Goal: Information Seeking & Learning: Learn about a topic

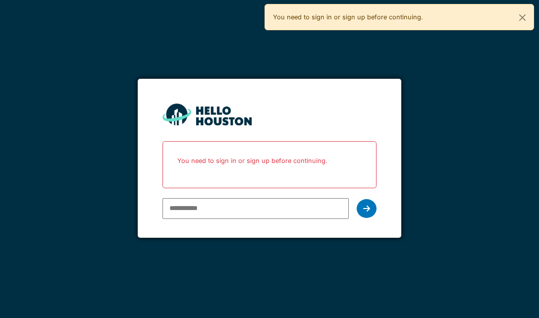
type input "**********"
click at [370, 205] on div at bounding box center [367, 208] width 20 height 19
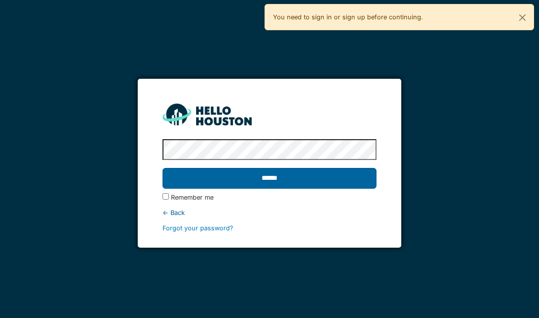
click at [294, 180] on input "******" at bounding box center [268, 178] width 213 height 21
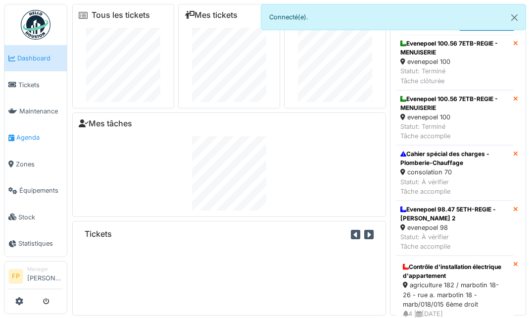
click at [27, 127] on link "Agenda" at bounding box center [35, 137] width 62 height 26
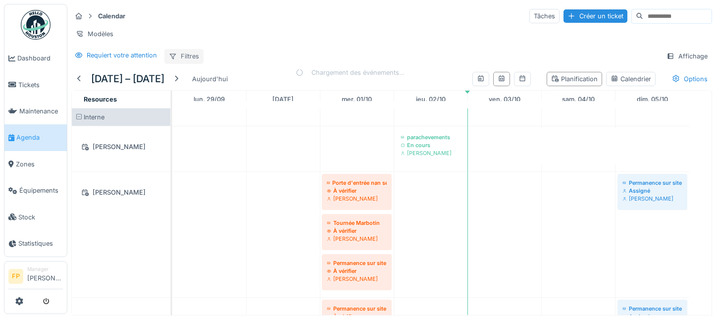
click at [189, 61] on div "Filtres" at bounding box center [183, 56] width 39 height 14
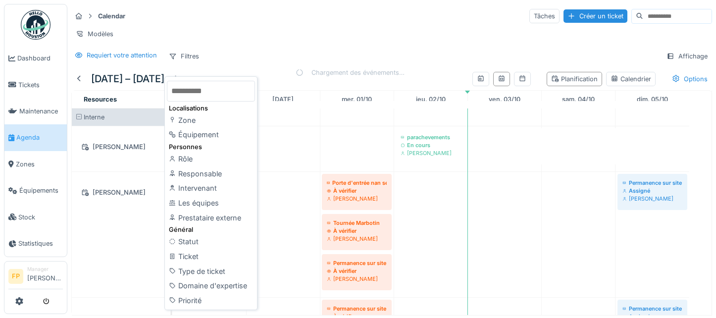
click at [188, 95] on input "text" at bounding box center [211, 91] width 88 height 21
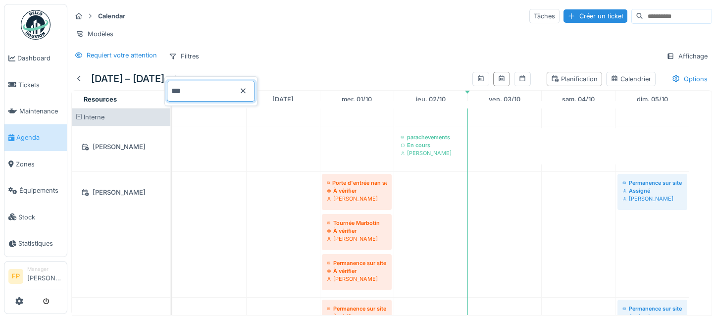
type input "***"
click at [247, 91] on icon at bounding box center [243, 91] width 8 height 6
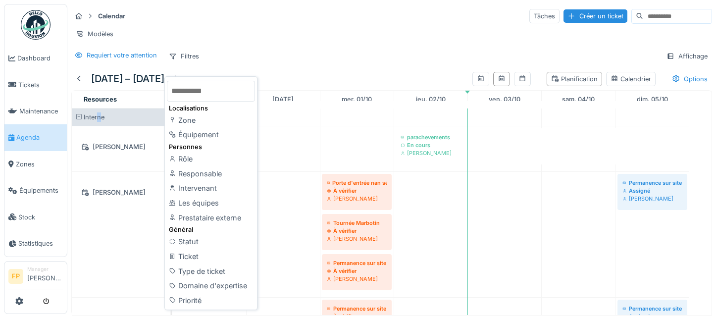
click at [100, 126] on div "Interne" at bounding box center [121, 116] width 99 height 17
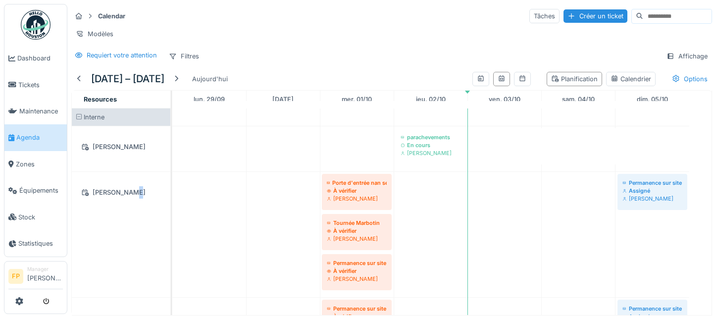
drag, startPoint x: 132, startPoint y: 245, endPoint x: 123, endPoint y: 232, distance: 15.7
click at [130, 245] on div "Abdelkader Ouriachi" at bounding box center [121, 234] width 99 height 125
click at [80, 120] on span at bounding box center [79, 117] width 6 height 6
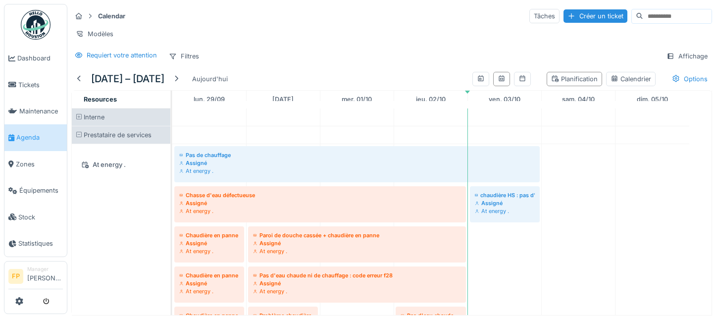
click at [80, 120] on span at bounding box center [79, 117] width 6 height 6
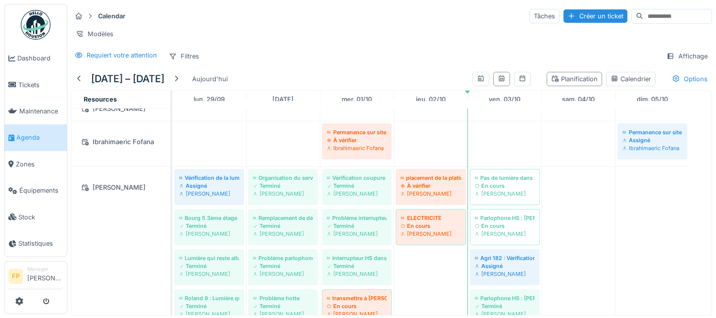
scroll to position [3219, 0]
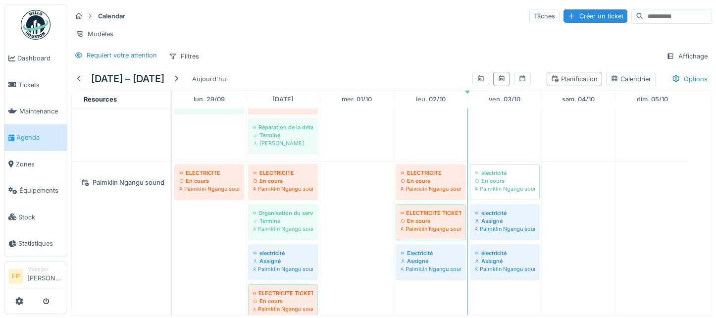
click at [124, 195] on div "Paimklin Ngangu sound" at bounding box center [121, 178] width 99 height 33
click at [112, 189] on div "Paimklin Ngangu sound" at bounding box center [121, 182] width 87 height 12
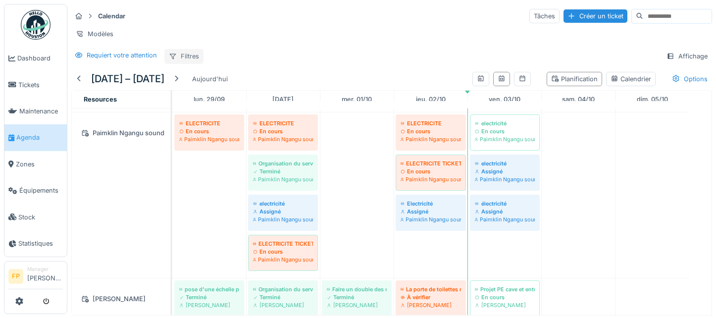
click at [181, 62] on div "Filtres" at bounding box center [183, 56] width 39 height 14
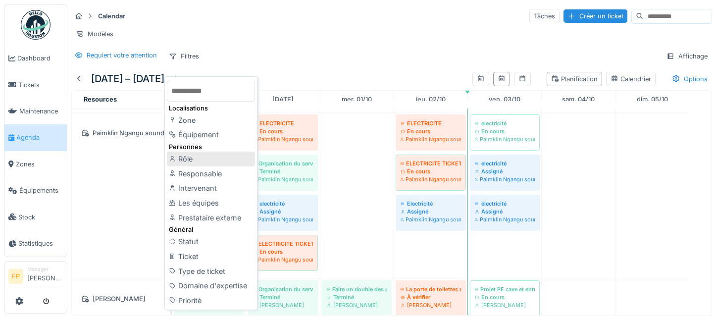
click at [205, 160] on div "Rôle" at bounding box center [211, 159] width 88 height 15
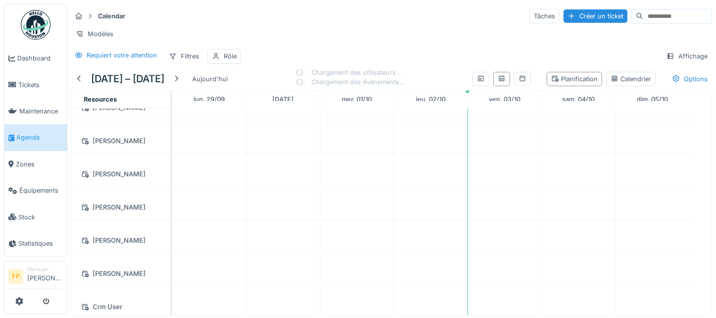
scroll to position [435, 0]
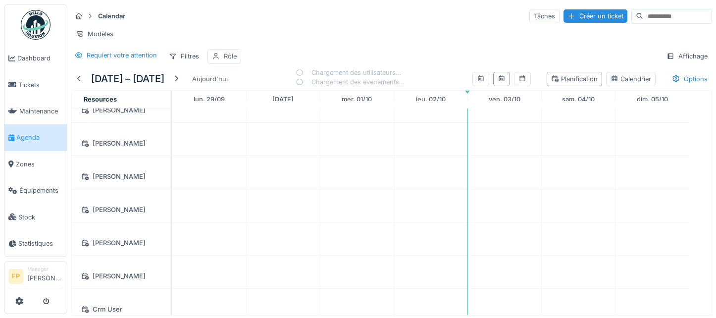
click at [229, 61] on div "Rôle" at bounding box center [230, 55] width 13 height 9
click at [265, 88] on div at bounding box center [264, 91] width 8 height 9
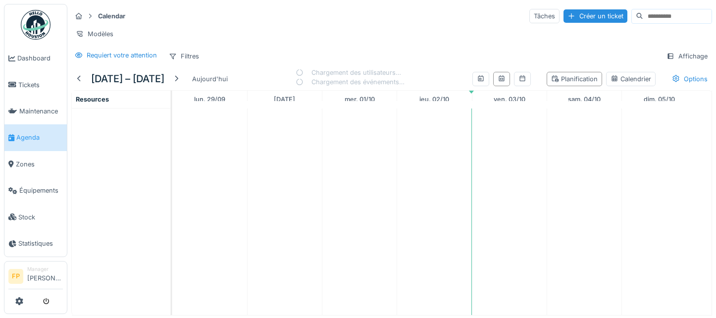
scroll to position [0, 0]
click at [189, 62] on div "Filtres" at bounding box center [183, 56] width 39 height 14
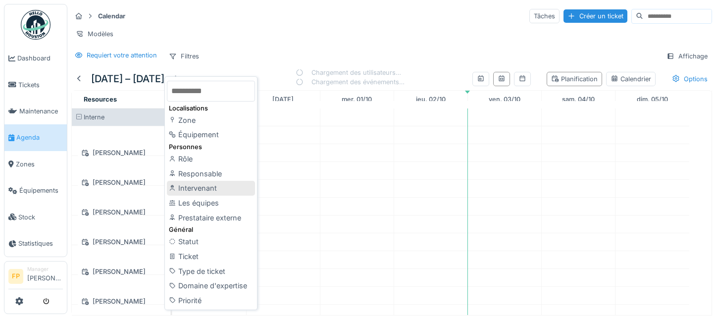
click at [223, 188] on div "Intervenant" at bounding box center [211, 188] width 88 height 15
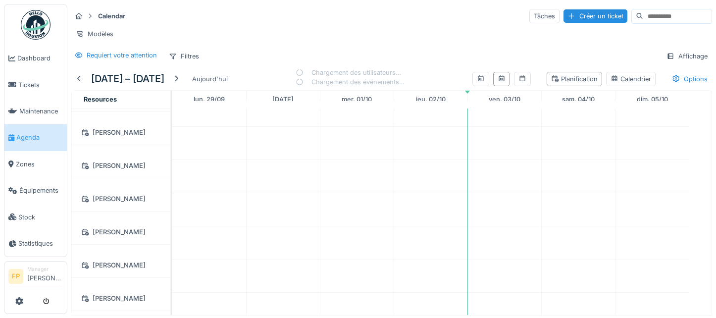
scroll to position [312, 0]
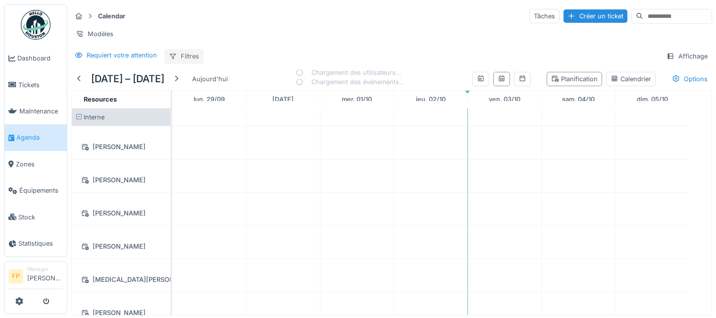
click at [188, 63] on div "Filtres" at bounding box center [183, 56] width 39 height 14
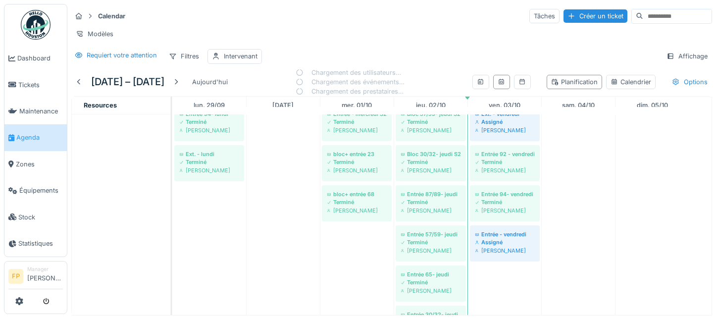
click at [344, 19] on div "Calendar Tâches Créer un ticket" at bounding box center [391, 16] width 641 height 16
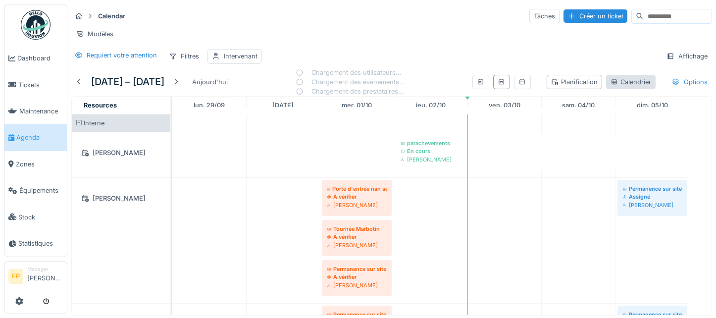
click at [531, 87] on div "Calendrier" at bounding box center [631, 81] width 41 height 9
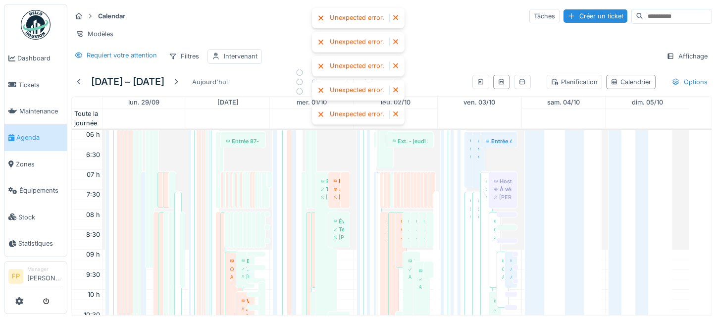
click at [395, 15] on div at bounding box center [396, 18] width 8 height 8
click at [395, 19] on div "Unexpected error." at bounding box center [358, 18] width 93 height 20
click at [396, 17] on div at bounding box center [396, 18] width 8 height 8
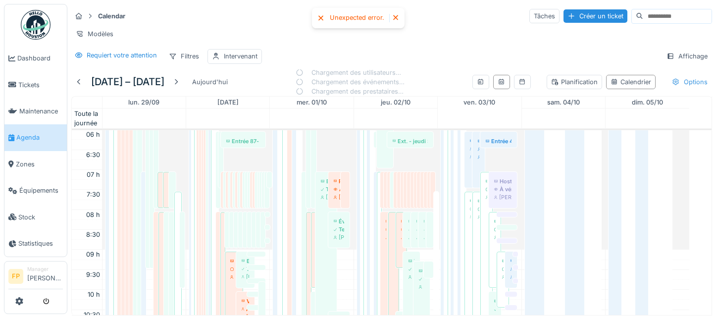
click at [531, 88] on div "Options" at bounding box center [689, 82] width 45 height 14
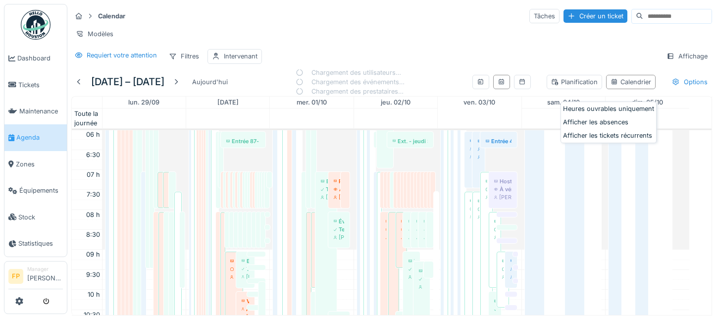
click at [531, 104] on div at bounding box center [608, 104] width 91 height 0
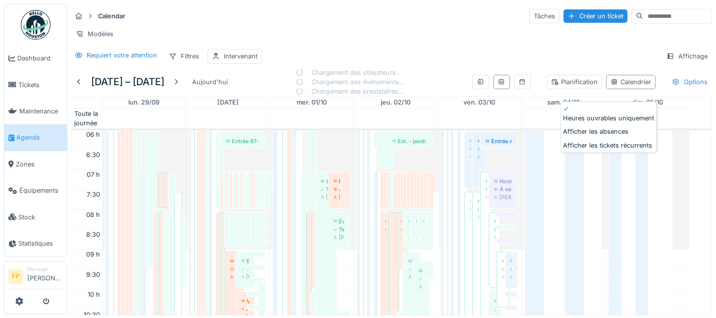
click at [531, 127] on div at bounding box center [608, 127] width 91 height 0
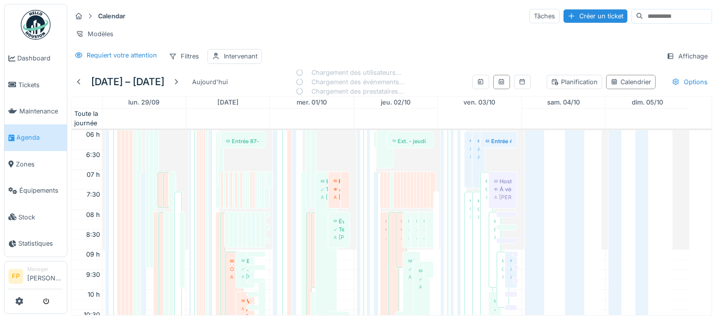
click at [531, 57] on div "Requiert votre attention Filtres Intervenant Affichage" at bounding box center [391, 56] width 641 height 14
click at [531, 63] on div "Affichage" at bounding box center [687, 56] width 50 height 14
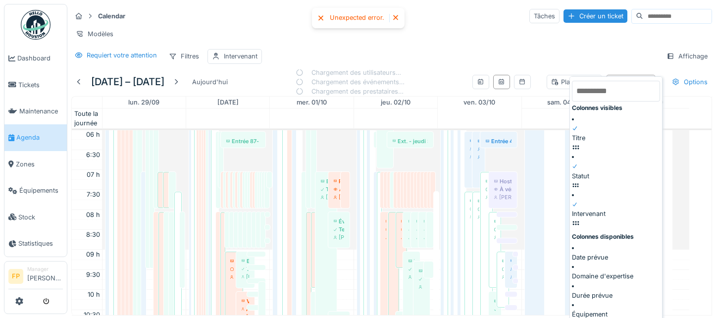
click at [531, 56] on div "Calendar Tâches Créer un ticket Modèles Requiert votre attention Filtres Interv…" at bounding box center [391, 36] width 649 height 64
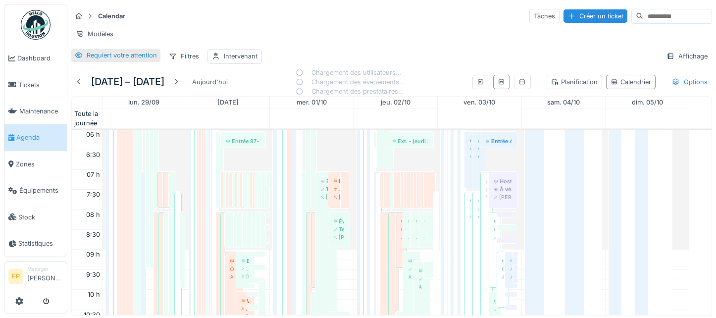
click at [133, 60] on div "Requiert votre attention" at bounding box center [122, 55] width 70 height 9
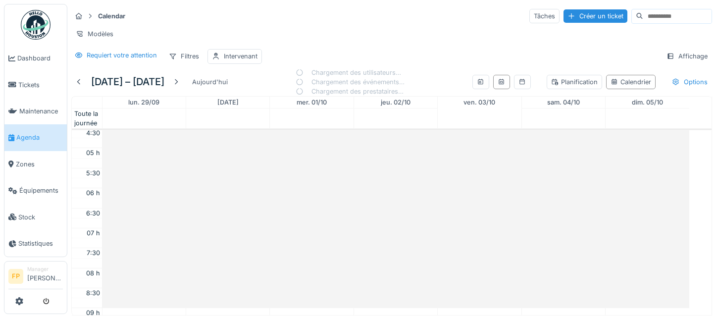
scroll to position [0, 0]
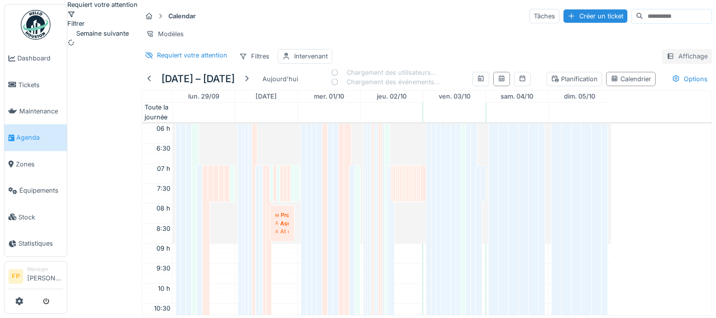
click at [531, 63] on div "Affichage" at bounding box center [687, 56] width 50 height 14
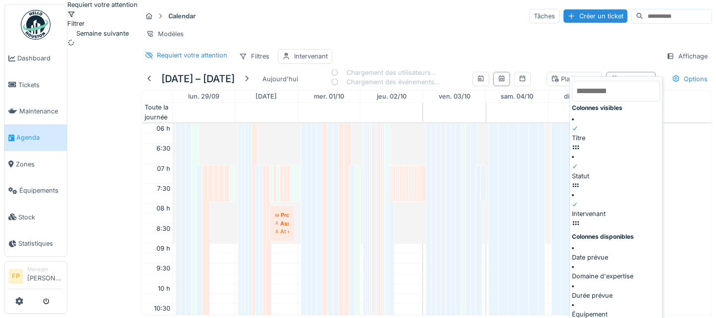
click at [505, 57] on div "Requiert votre attention Filtres Intervenant Affichage" at bounding box center [427, 56] width 570 height 14
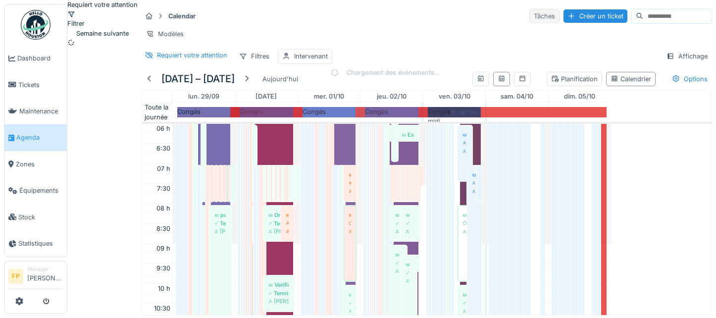
click at [529, 16] on div "Tâches" at bounding box center [544, 16] width 30 height 14
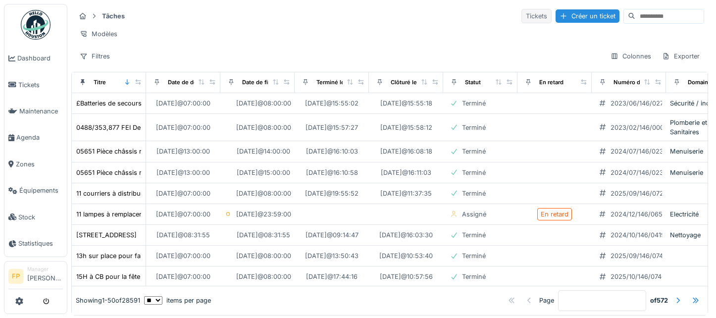
click at [521, 16] on div "Tickets" at bounding box center [536, 16] width 30 height 14
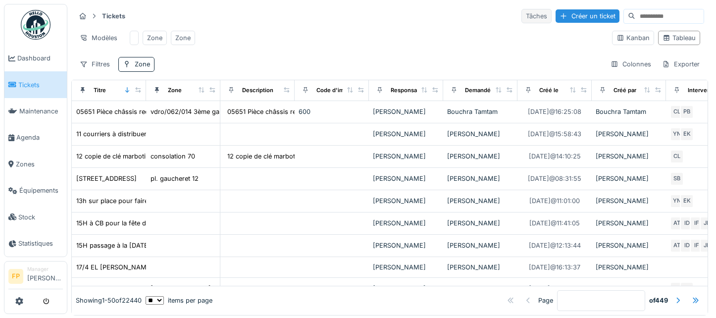
click at [521, 17] on div "Tâches" at bounding box center [536, 16] width 30 height 14
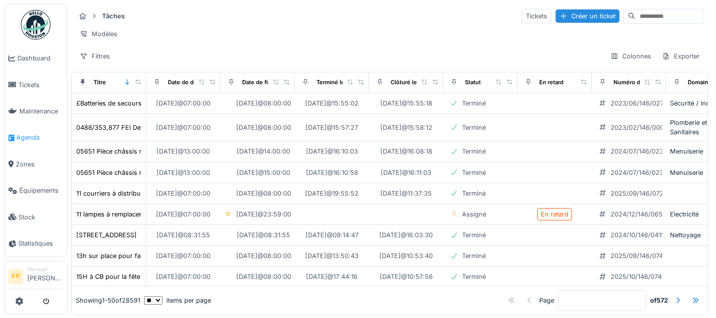
click at [33, 136] on span "Agenda" at bounding box center [39, 137] width 47 height 9
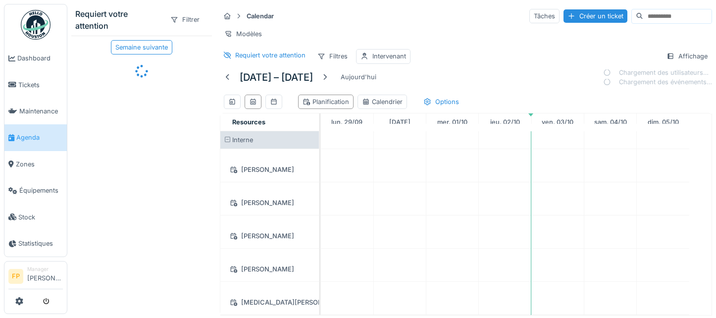
click at [643, 13] on input at bounding box center [677, 16] width 68 height 14
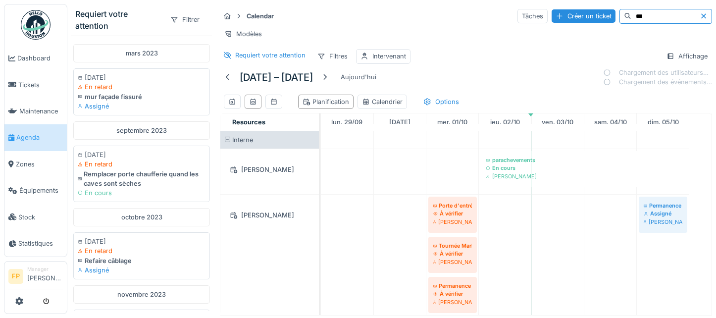
type input "***"
click at [700, 16] on icon at bounding box center [704, 16] width 8 height 6
click at [443, 11] on div "Calendar Tâches Créer un ticket" at bounding box center [466, 16] width 492 height 16
click at [447, 109] on div "Options" at bounding box center [441, 102] width 45 height 14
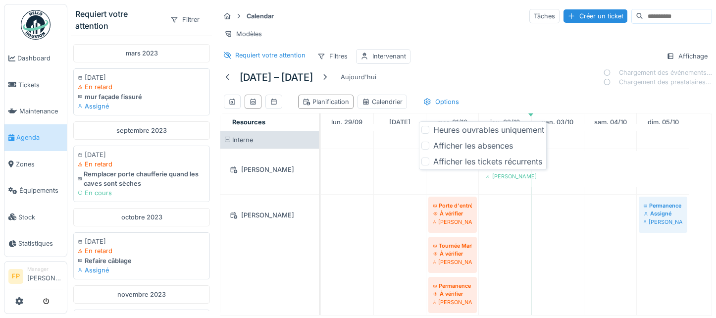
click at [427, 128] on div at bounding box center [425, 130] width 8 height 8
click at [466, 79] on div "29 sept. – 5 oct. 2025 Aujourd'hui Chargement des événements… Chargement des pr…" at bounding box center [466, 91] width 492 height 46
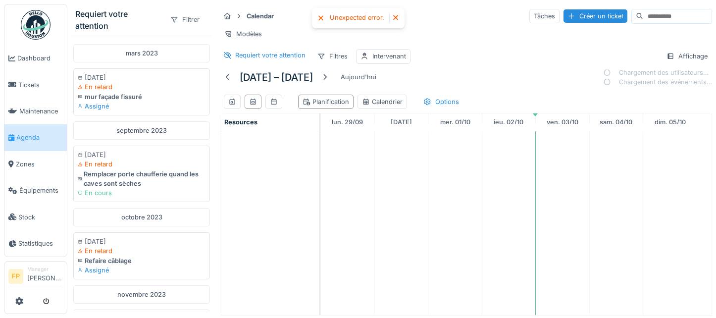
click at [181, 21] on div "Filtrer" at bounding box center [185, 19] width 38 height 14
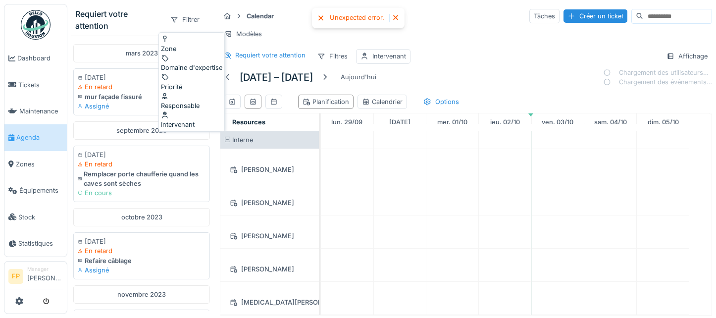
click at [181, 92] on div "Responsable" at bounding box center [191, 101] width 61 height 19
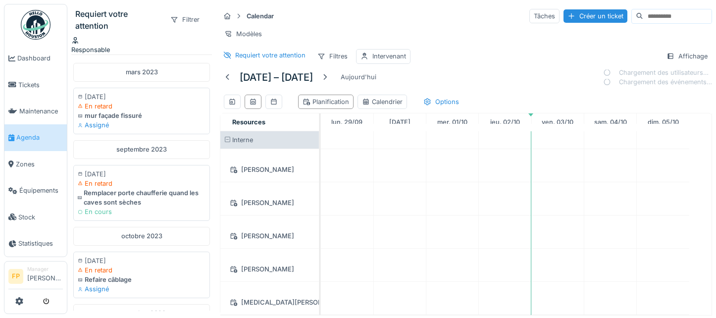
click at [110, 45] on div "Responsable" at bounding box center [90, 49] width 39 height 9
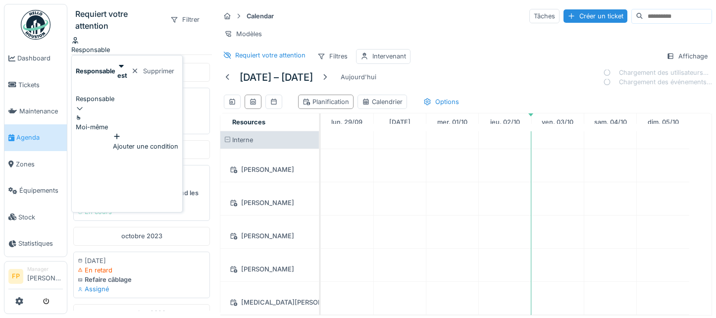
click at [118, 94] on div "Responsable" at bounding box center [127, 98] width 102 height 9
click at [107, 115] on input at bounding box center [109, 109] width 67 height 12
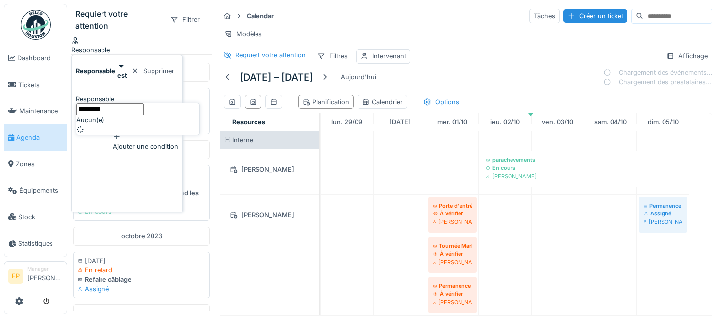
click at [93, 115] on input "*********" at bounding box center [109, 109] width 67 height 12
click at [112, 115] on input "*********" at bounding box center [109, 109] width 67 height 12
type input "*********"
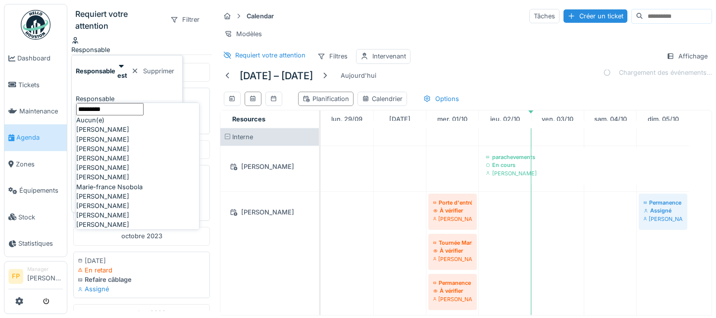
click at [142, 21] on div "Requiert votre attention" at bounding box center [118, 20] width 87 height 24
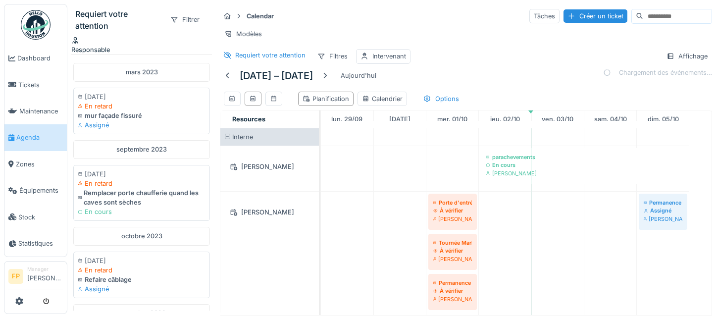
click at [109, 45] on div "Responsable" at bounding box center [90, 49] width 39 height 9
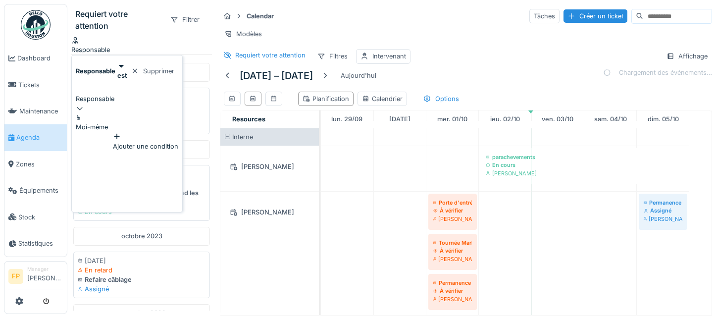
click at [137, 15] on div "Requiert votre attention" at bounding box center [118, 20] width 87 height 24
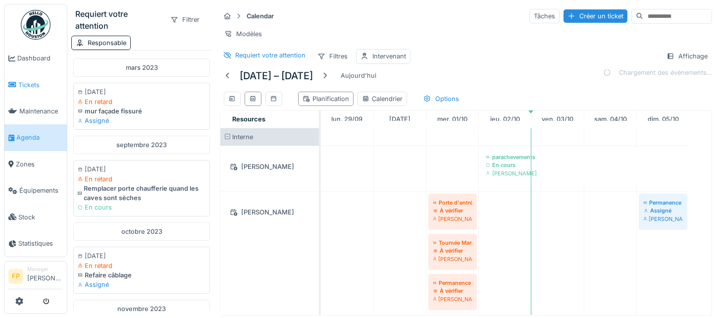
click at [34, 80] on span "Tickets" at bounding box center [40, 84] width 45 height 9
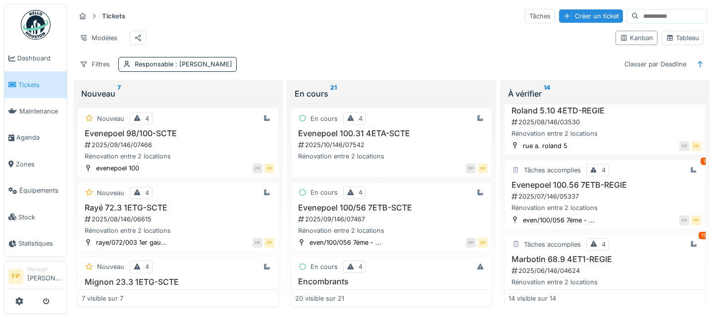
scroll to position [446, 0]
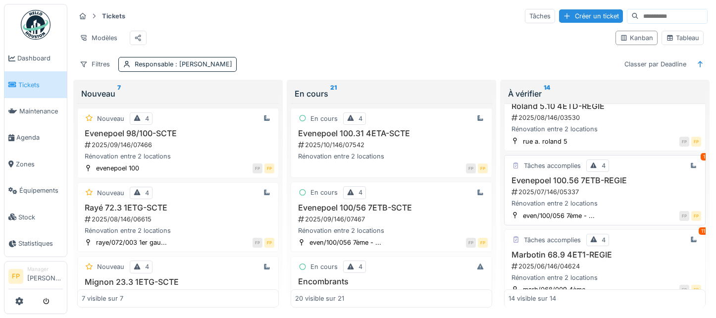
click at [540, 185] on h3 "Evenepoel 100.56 7ETB-REGIE" at bounding box center [605, 180] width 193 height 9
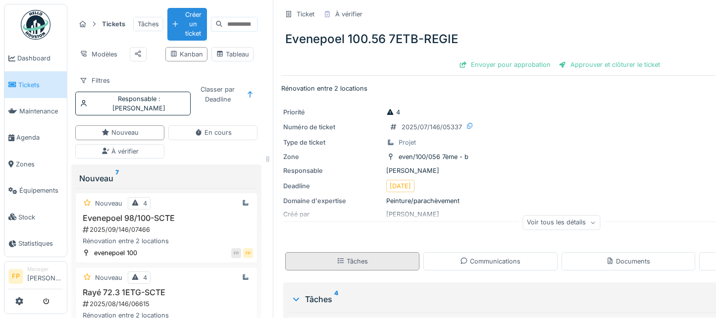
click at [370, 263] on div "Tâches" at bounding box center [352, 261] width 134 height 18
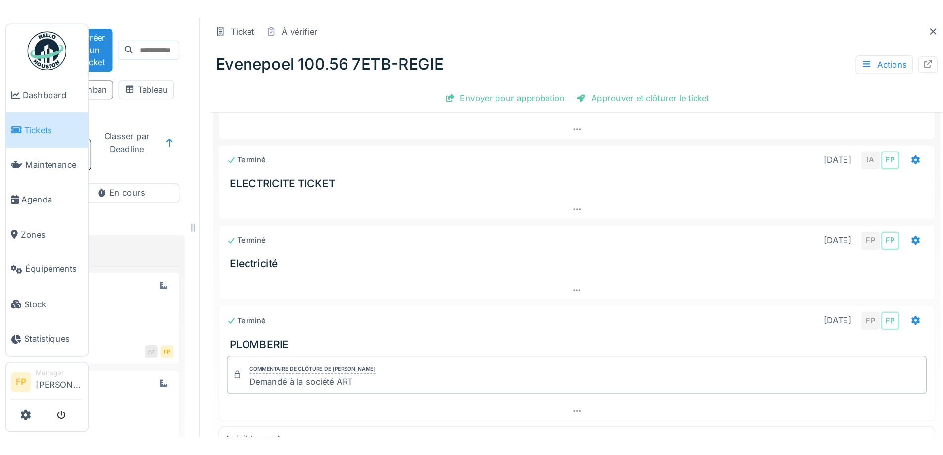
scroll to position [283, 0]
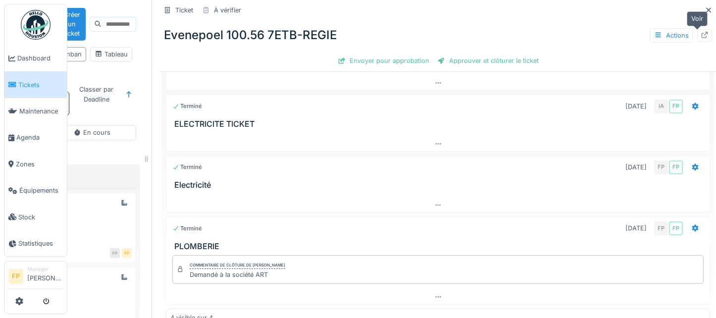
click at [701, 33] on icon at bounding box center [705, 35] width 8 height 6
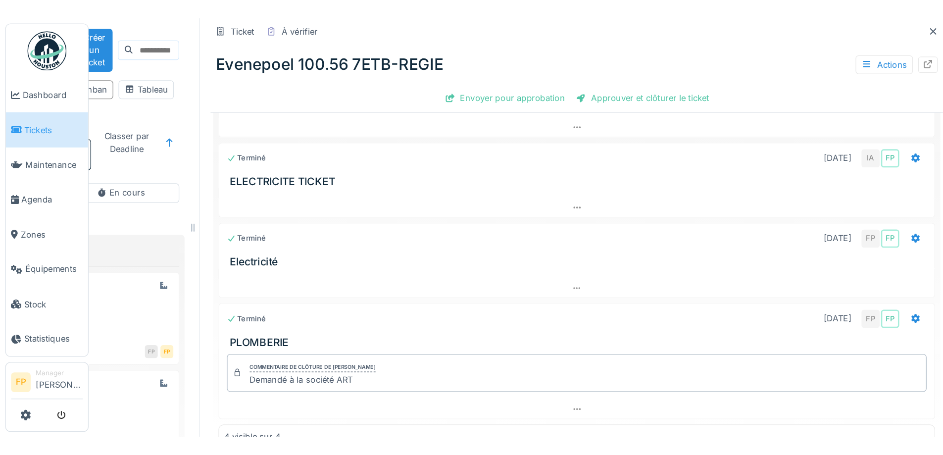
scroll to position [0, 0]
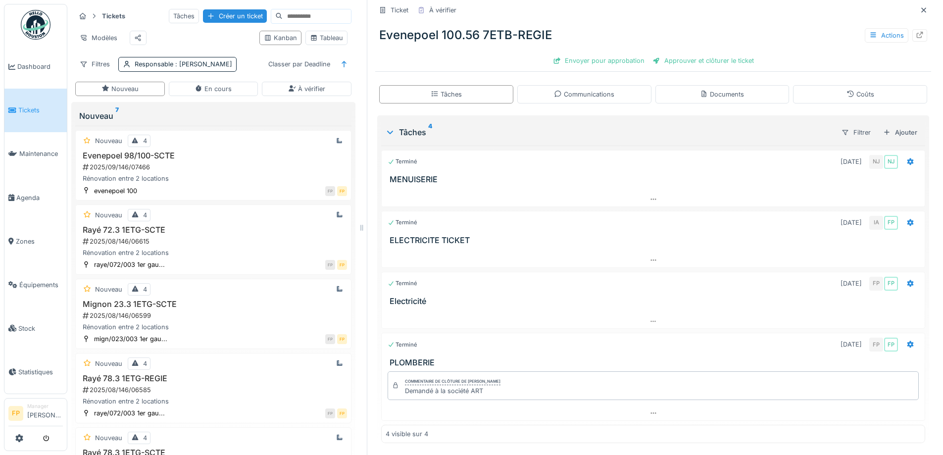
click at [39, 30] on img at bounding box center [36, 25] width 30 height 30
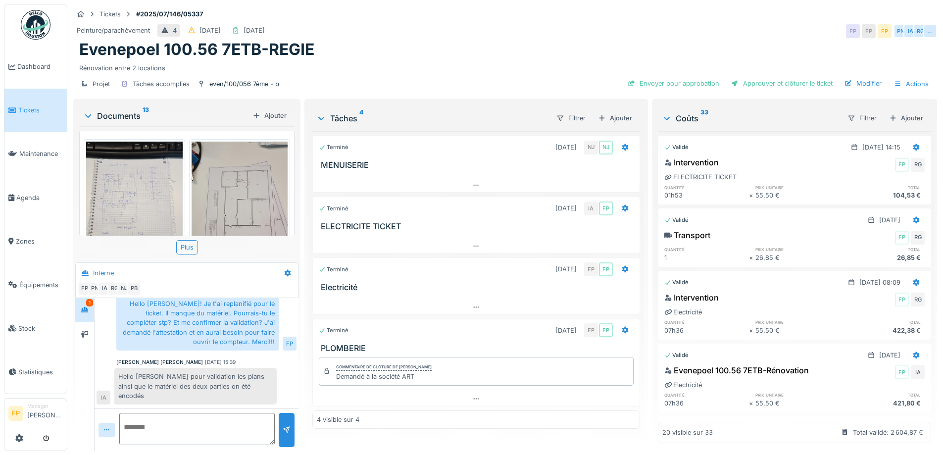
scroll to position [42, 0]
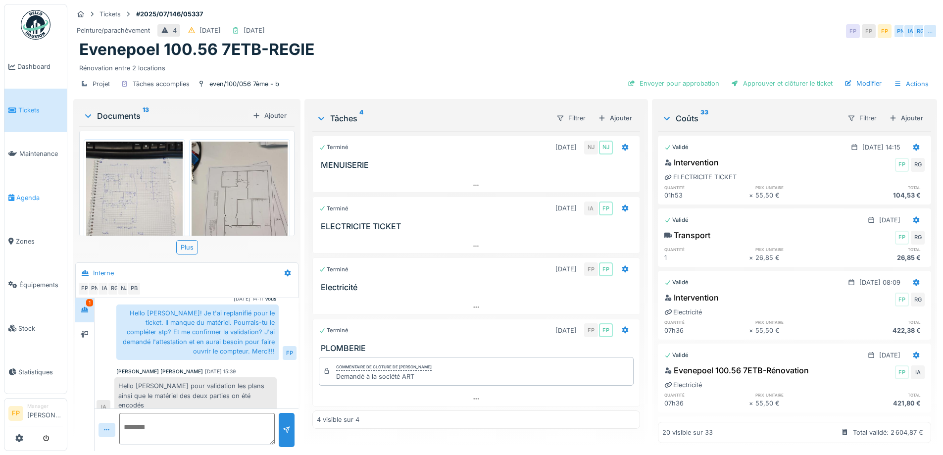
click at [24, 188] on link "Agenda" at bounding box center [35, 198] width 62 height 44
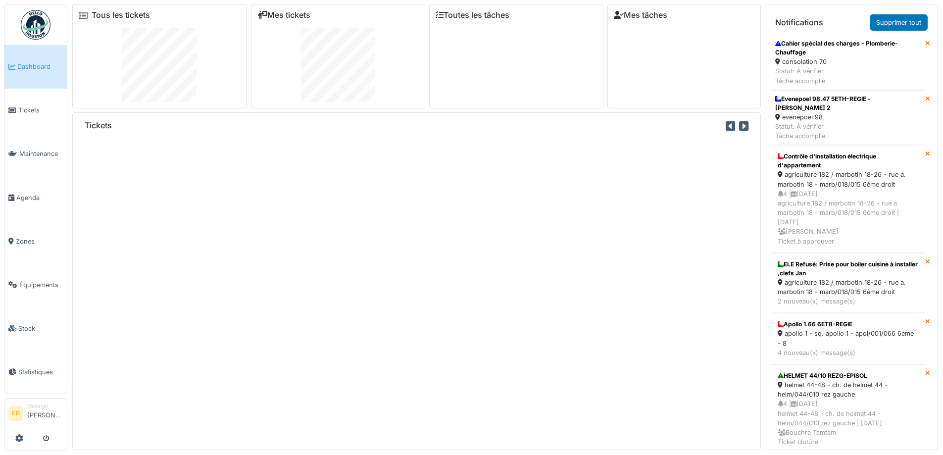
drag, startPoint x: 433, startPoint y: 274, endPoint x: 436, endPoint y: 258, distance: 16.0
click at [433, 274] on div "Tickets" at bounding box center [416, 280] width 689 height 337
click at [23, 437] on icon at bounding box center [19, 438] width 8 height 8
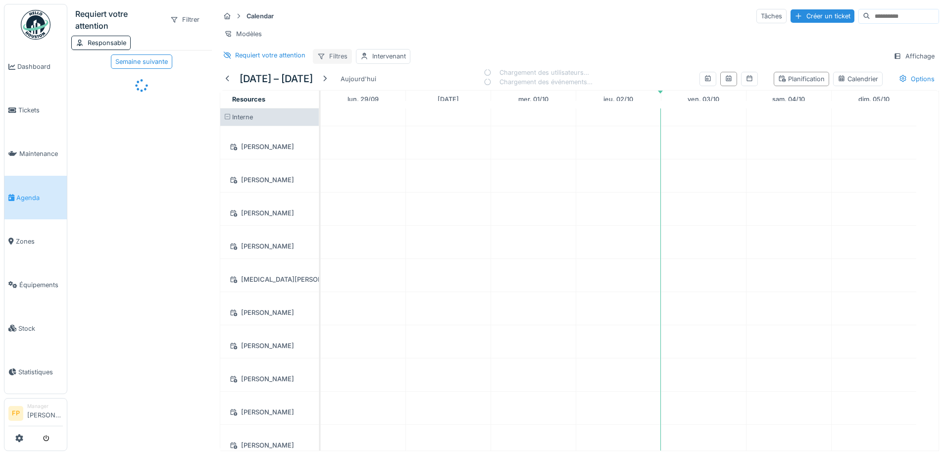
click at [333, 63] on div "Filtres" at bounding box center [332, 56] width 39 height 14
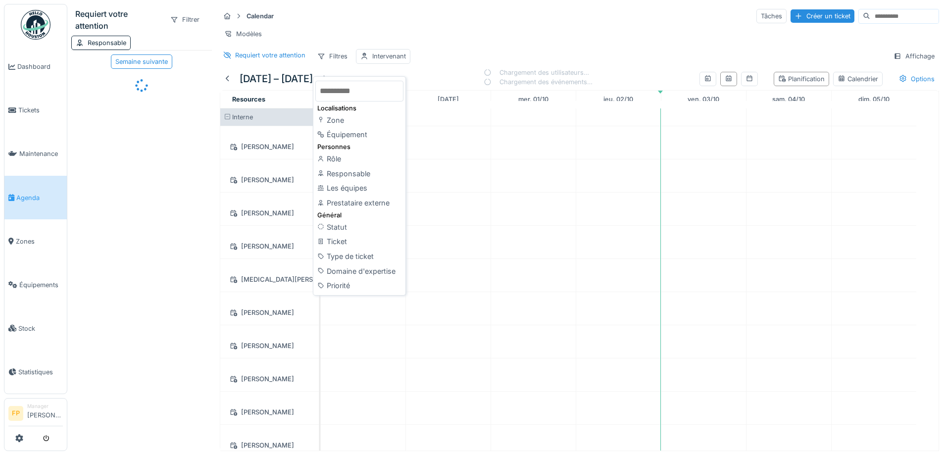
click at [361, 175] on div "Responsable" at bounding box center [359, 173] width 88 height 15
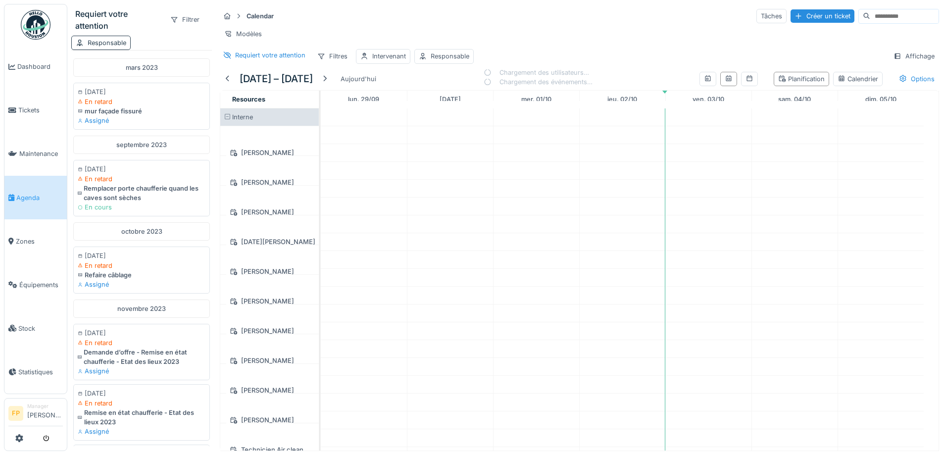
click at [116, 42] on div "Responsable" at bounding box center [107, 42] width 39 height 9
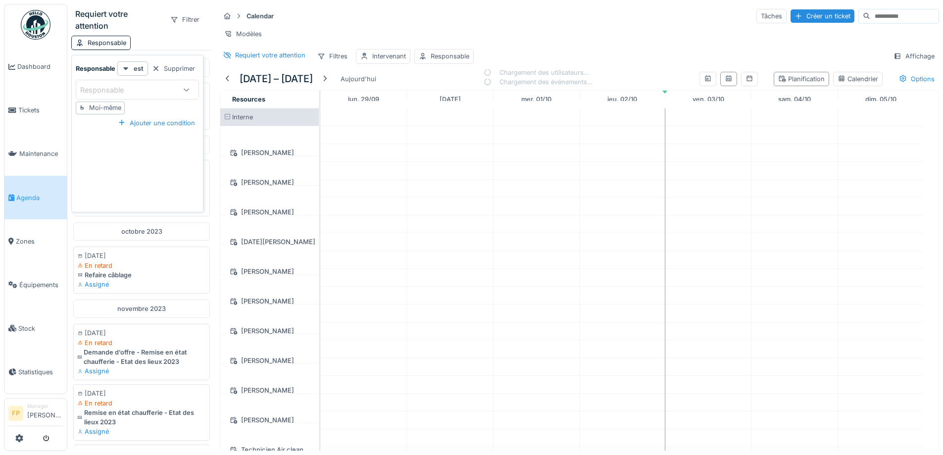
click at [140, 23] on div "Requiert votre attention" at bounding box center [118, 20] width 87 height 24
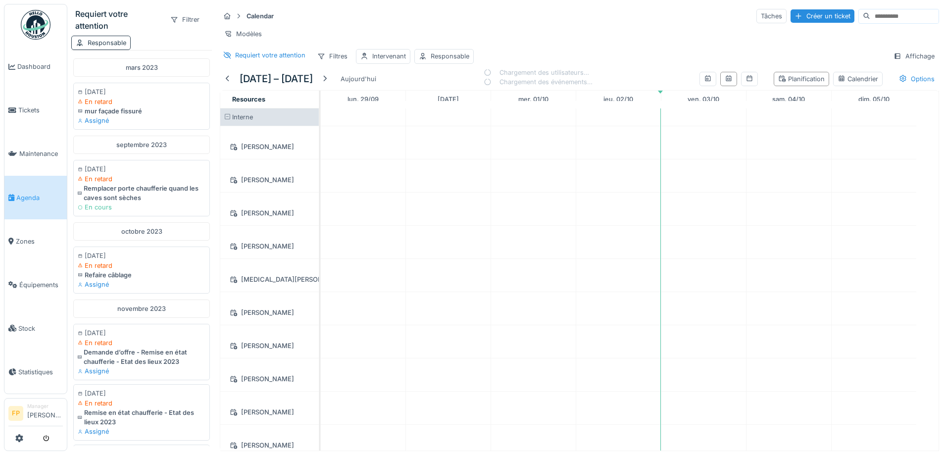
click at [105, 42] on div "Responsable" at bounding box center [107, 42] width 39 height 9
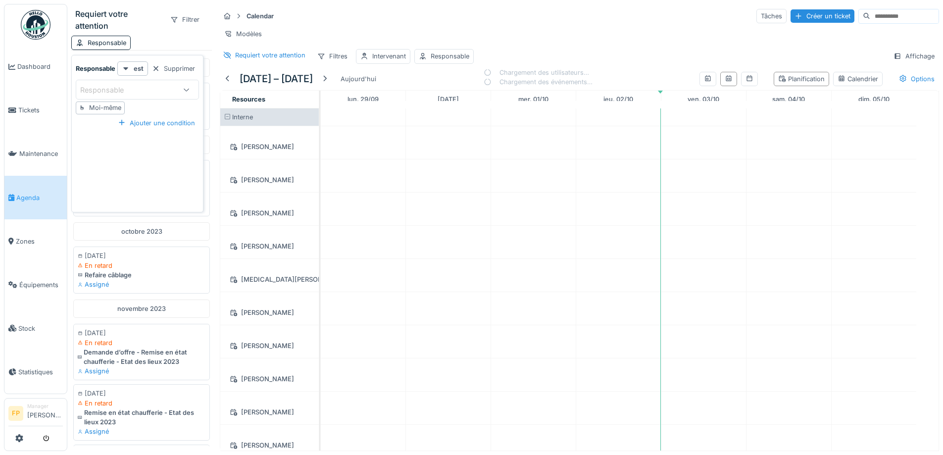
click at [99, 110] on div "Moi-même" at bounding box center [105, 107] width 32 height 9
type input "****"
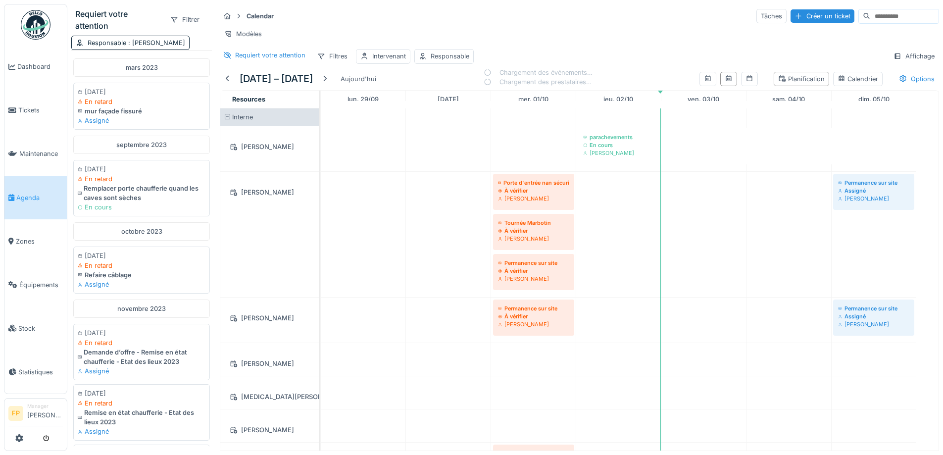
click at [145, 13] on div "Requiert votre attention" at bounding box center [118, 20] width 87 height 24
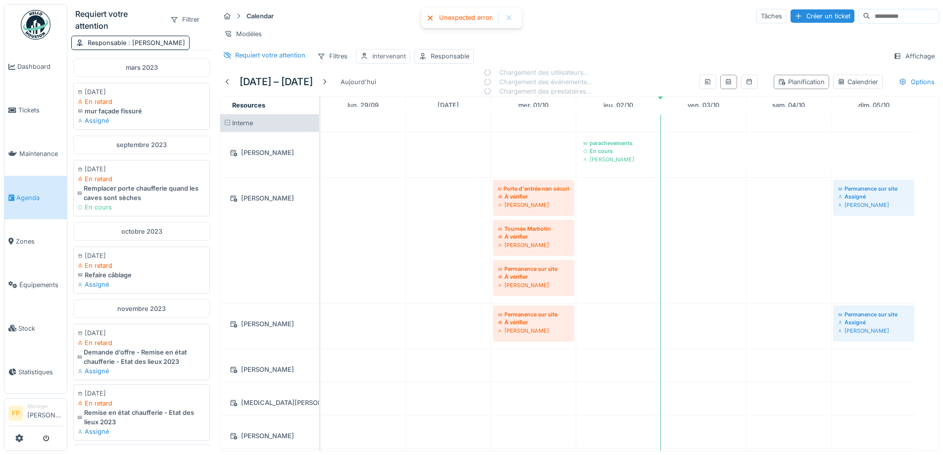
click at [386, 61] on div "Intervenant" at bounding box center [389, 55] width 34 height 9
click at [419, 110] on div "Intervenant" at bounding box center [411, 110] width 93 height 11
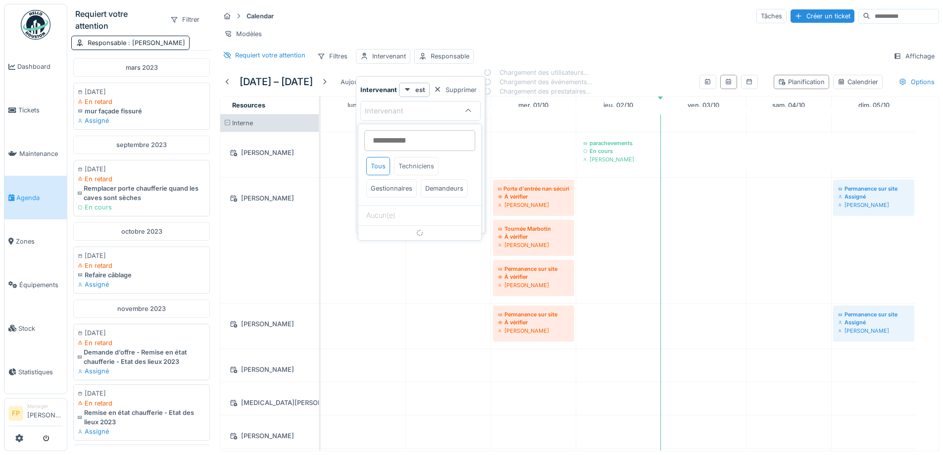
click at [417, 168] on div "Techniciens" at bounding box center [416, 166] width 45 height 18
click at [402, 142] on input at bounding box center [419, 140] width 111 height 21
type input "***"
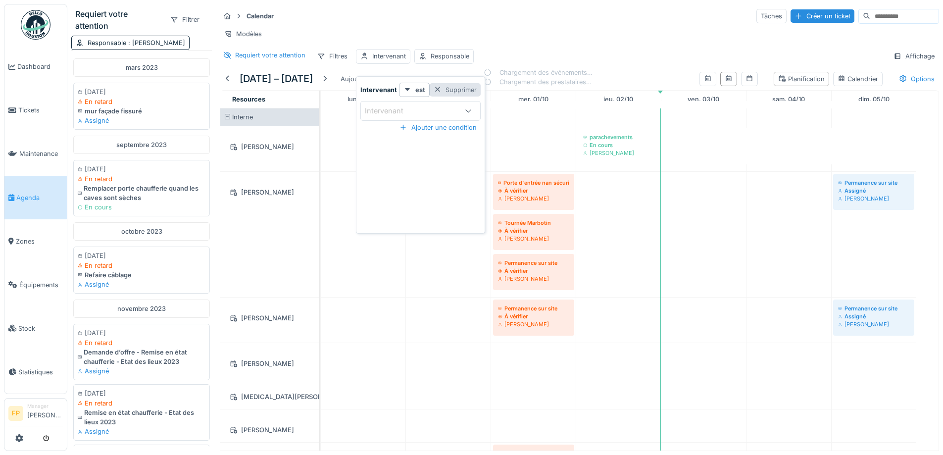
click at [453, 86] on div "Supprimer" at bounding box center [455, 89] width 51 height 13
click at [329, 63] on div "Filtres" at bounding box center [332, 56] width 39 height 14
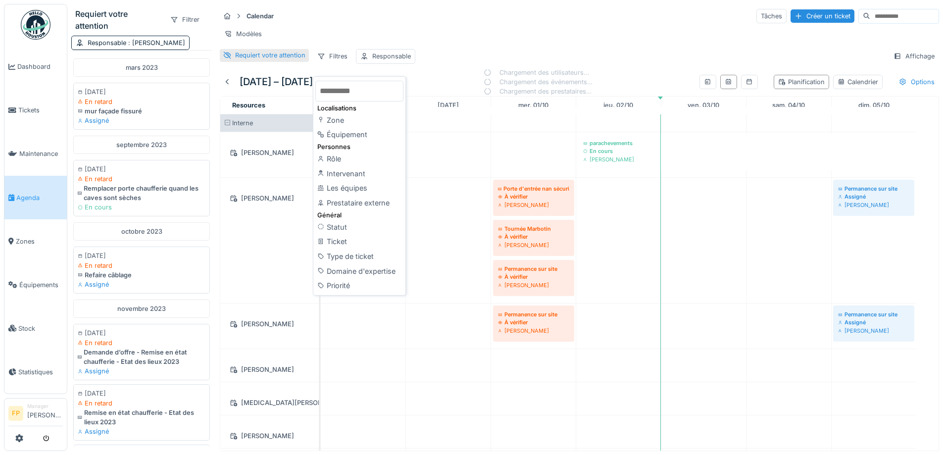
click at [243, 60] on div "Requiert votre attention" at bounding box center [270, 55] width 70 height 9
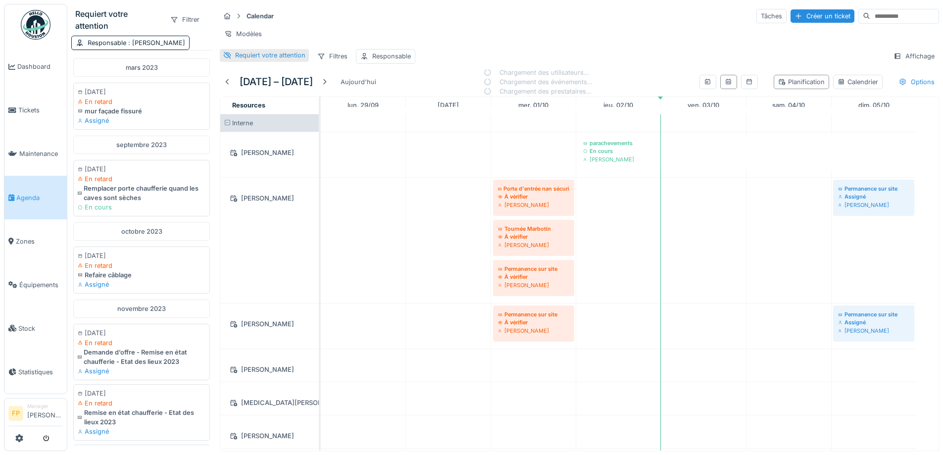
click at [247, 60] on div "Requiert votre attention" at bounding box center [270, 55] width 70 height 9
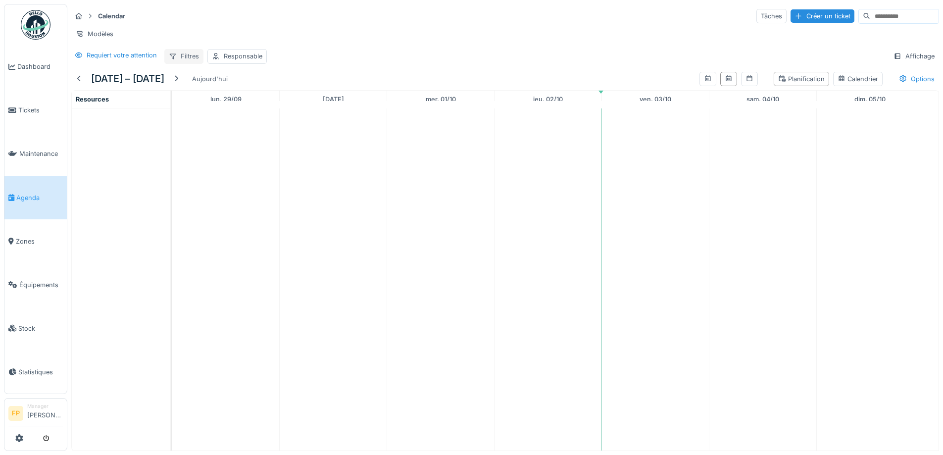
click at [174, 59] on icon at bounding box center [173, 56] width 8 height 6
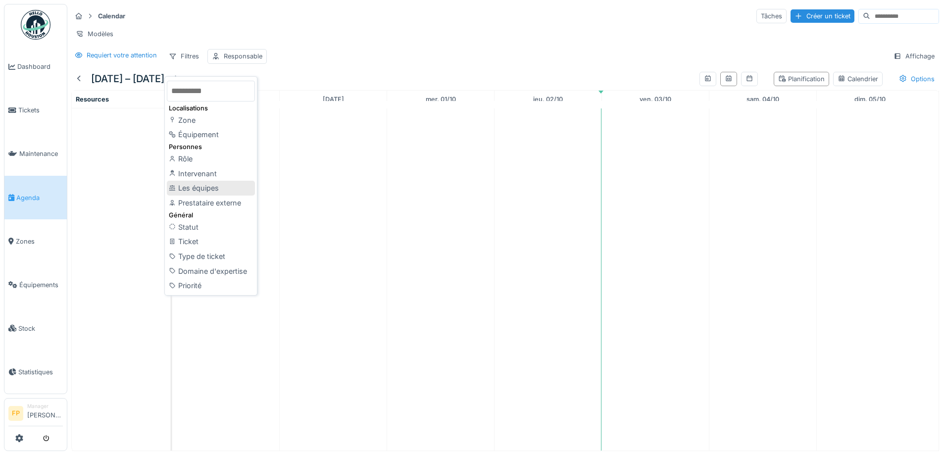
click at [213, 184] on div "Les équipes" at bounding box center [211, 188] width 88 height 15
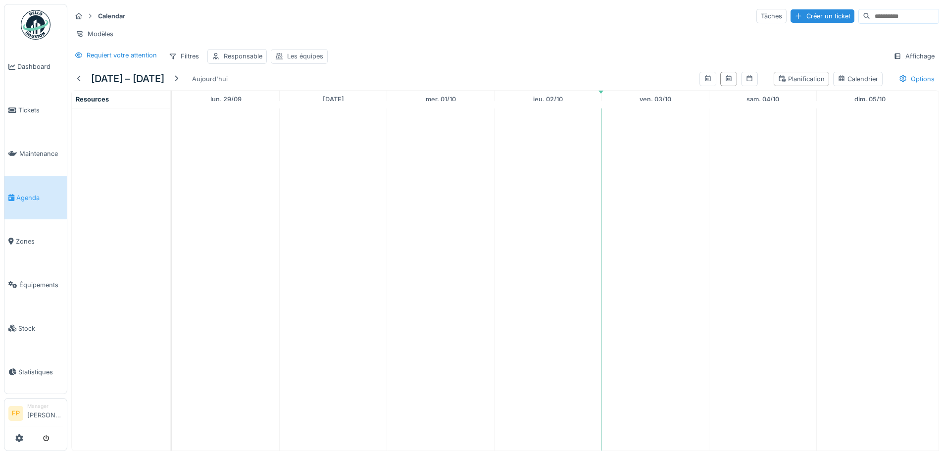
click at [292, 61] on div "Les équipes" at bounding box center [305, 55] width 36 height 9
click at [314, 111] on div "Les équipes" at bounding box center [306, 110] width 54 height 11
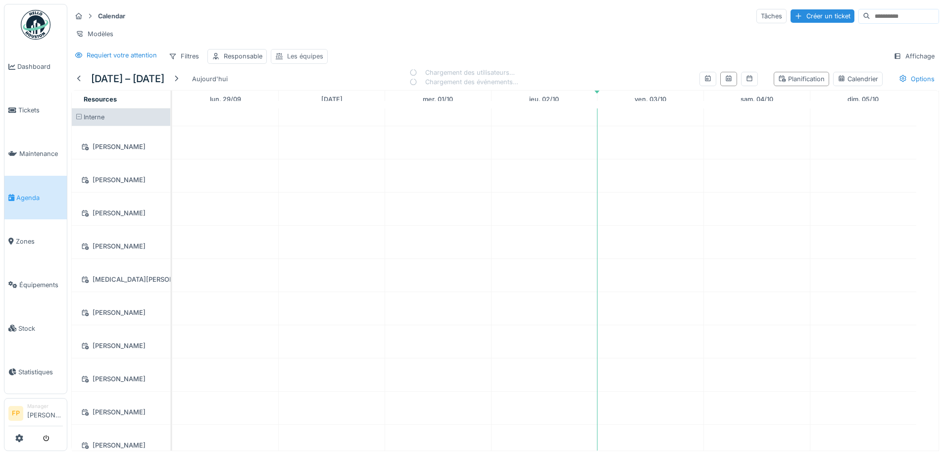
click at [291, 61] on div "Les équipes" at bounding box center [305, 55] width 36 height 9
click at [365, 106] on div "Les équipes" at bounding box center [325, 110] width 93 height 11
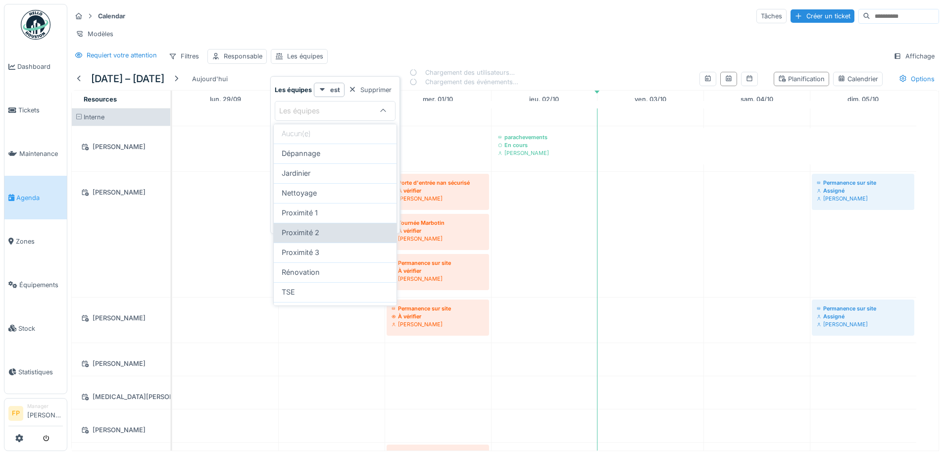
scroll to position [67, 0]
click at [319, 235] on span "Rénovation" at bounding box center [301, 238] width 38 height 11
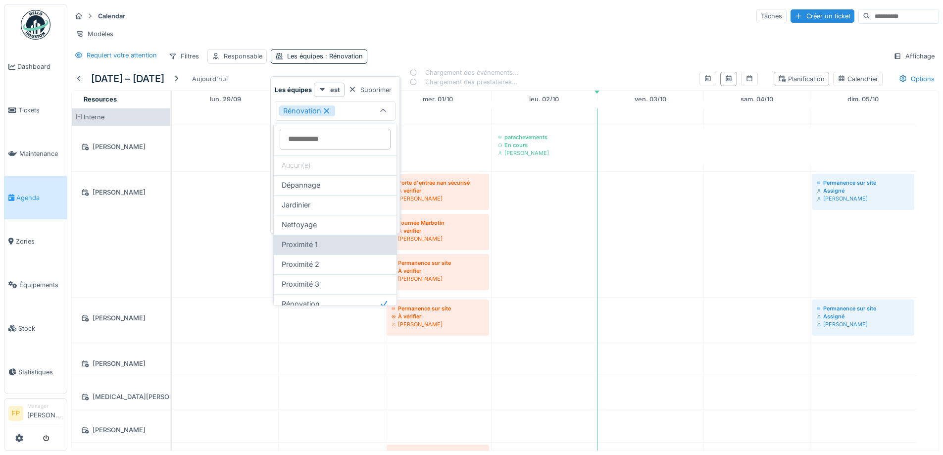
scroll to position [0, 0]
click at [336, 181] on div "Dépannage" at bounding box center [335, 186] width 107 height 11
type input "*******"
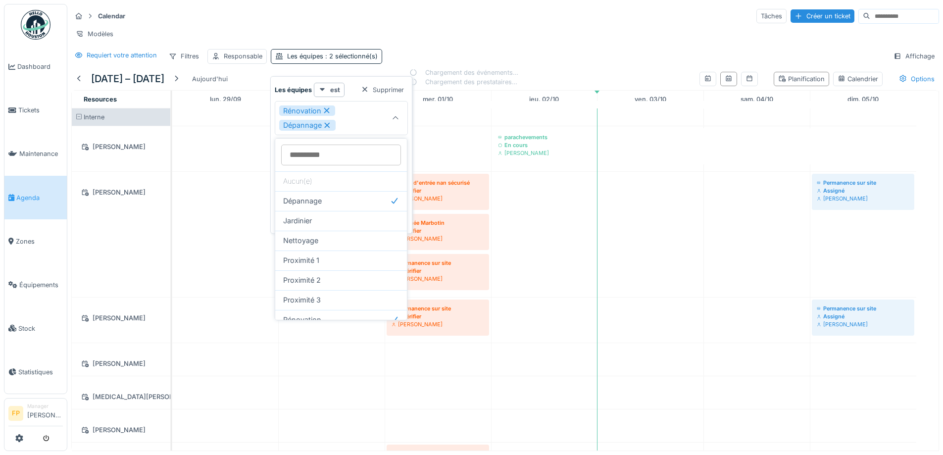
click at [409, 61] on div "Requiert votre attention Filtres Responsable Les équipes : 2 sélectionné(s) Aff…" at bounding box center [505, 56] width 868 height 14
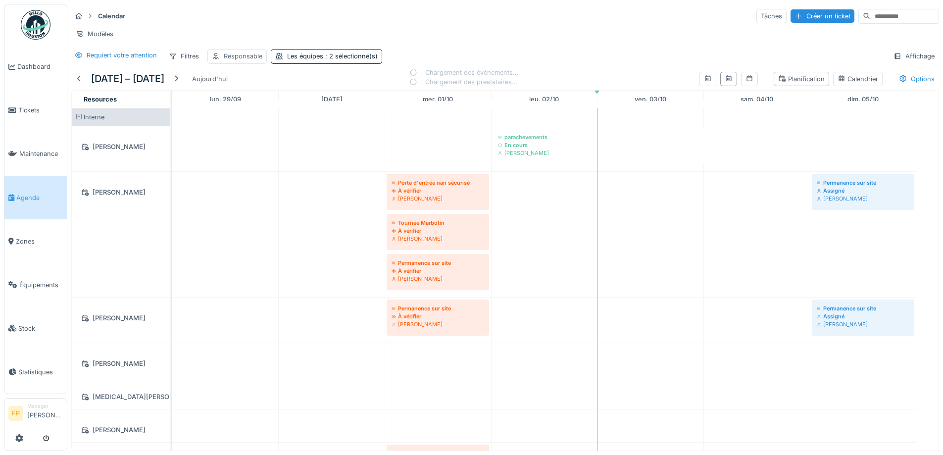
click at [247, 60] on div "Responsable" at bounding box center [243, 55] width 39 height 9
click at [274, 108] on div "Responsable" at bounding box center [263, 110] width 95 height 11
click at [260, 106] on div "Responsable" at bounding box center [244, 110] width 57 height 11
click at [234, 127] on div "Moi-même" at bounding box center [241, 128] width 32 height 9
type input "****"
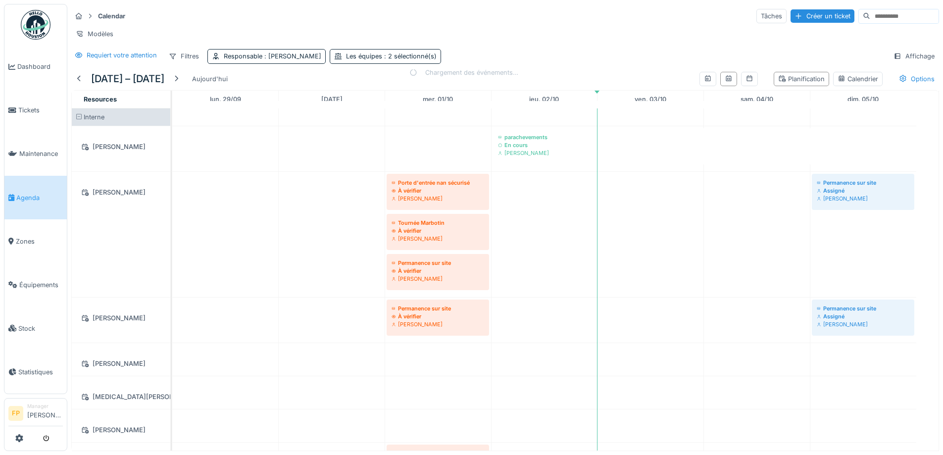
click at [276, 38] on div "Modèles" at bounding box center [505, 34] width 868 height 14
click at [182, 62] on div "Filtres" at bounding box center [183, 56] width 39 height 14
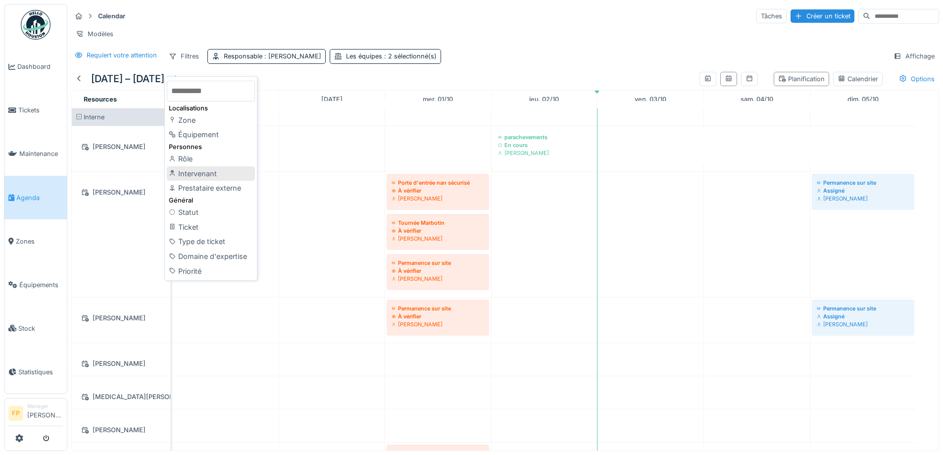
click at [226, 174] on div "Intervenant" at bounding box center [211, 173] width 88 height 15
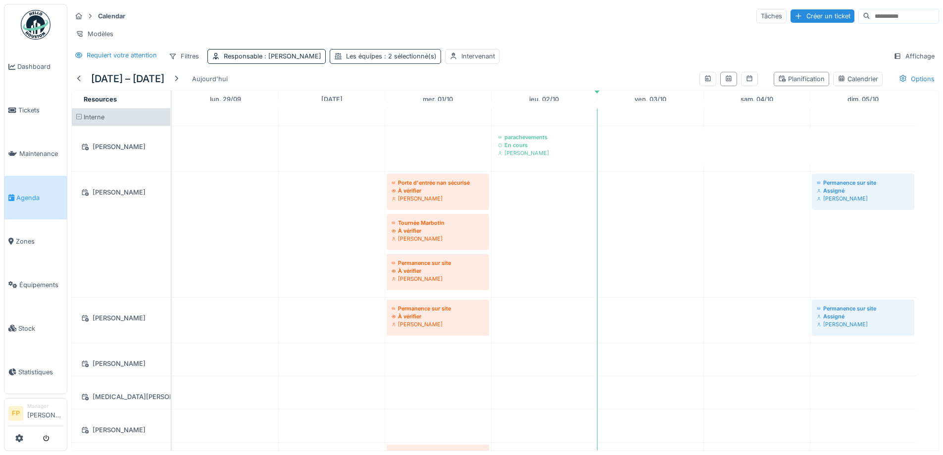
click at [403, 60] on span ": 2 sélectionné(s)" at bounding box center [409, 55] width 54 height 7
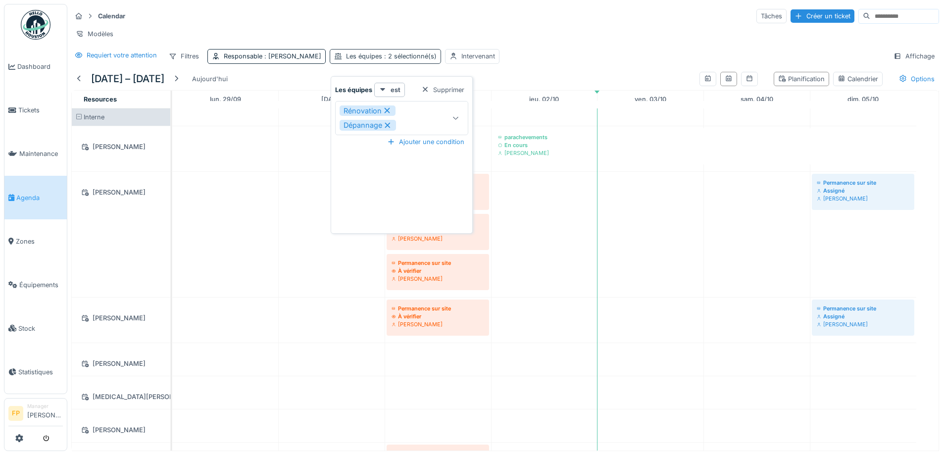
click at [403, 60] on span ": 2 sélectionné(s)" at bounding box center [409, 55] width 54 height 7
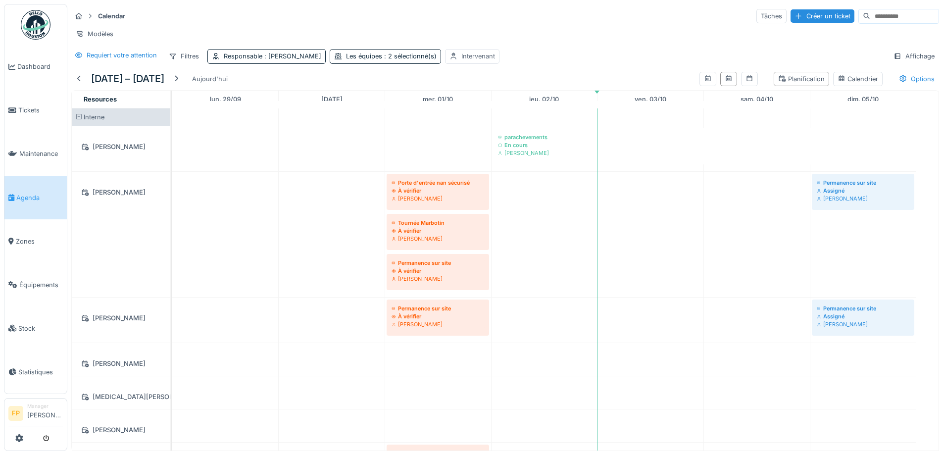
click at [490, 61] on div "Intervenant" at bounding box center [478, 55] width 34 height 9
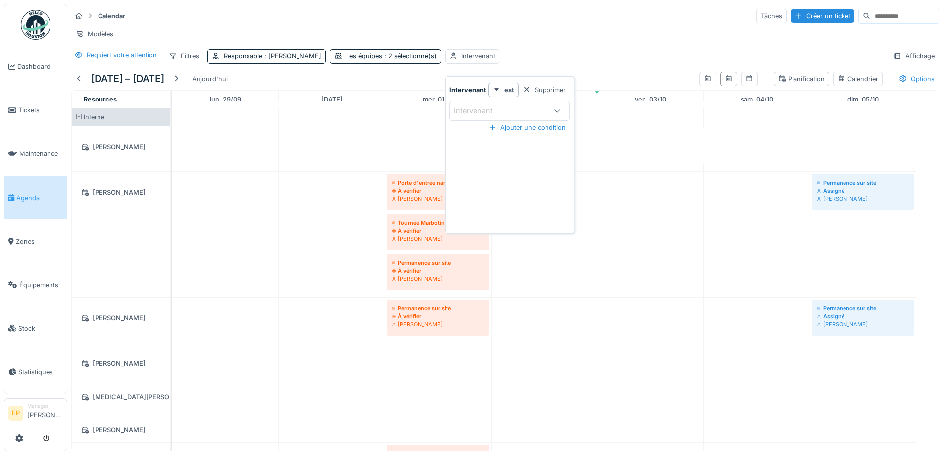
click at [512, 56] on div "Requiert votre attention Filtres Responsable : Françoise Philippe Les équipes :…" at bounding box center [505, 56] width 868 height 14
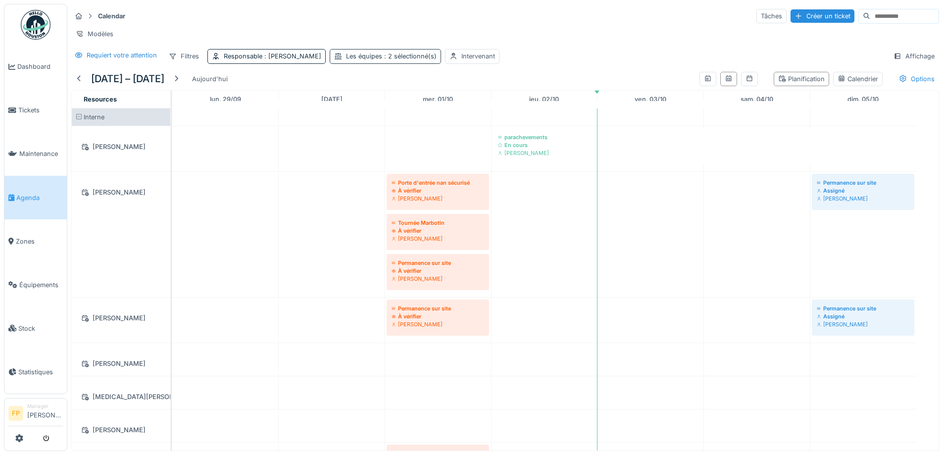
click at [394, 60] on span ": 2 sélectionné(s)" at bounding box center [409, 55] width 54 height 7
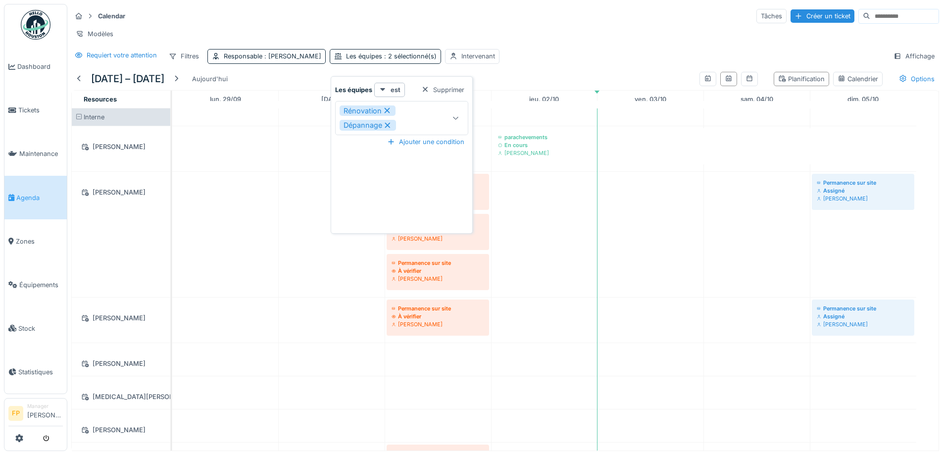
click at [569, 61] on div "Requiert votre attention Filtres Responsable : Françoise Philippe Les équipes :…" at bounding box center [505, 56] width 868 height 14
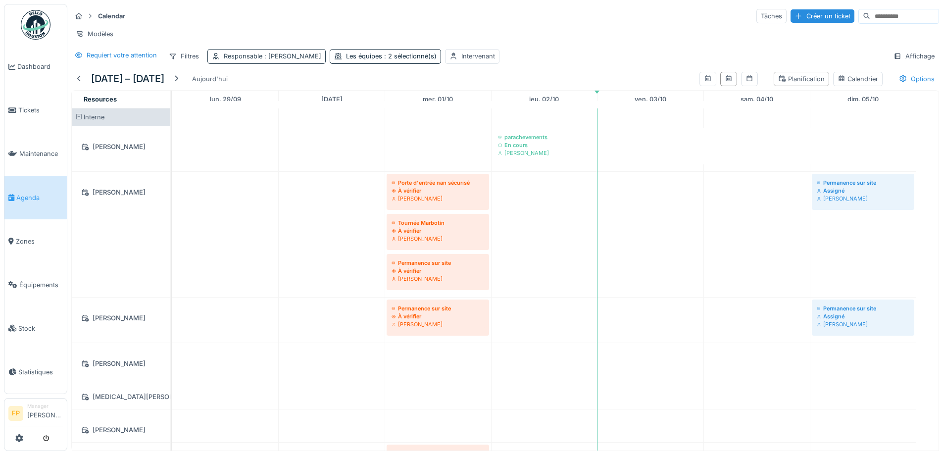
click at [299, 59] on div "Responsable : Françoise Philippe" at bounding box center [273, 55] width 98 height 9
click at [545, 63] on div "Requiert votre attention Filtres Responsable : Françoise Philippe Les équipes :…" at bounding box center [505, 56] width 868 height 14
click at [268, 60] on span ": Françoise Philippe" at bounding box center [291, 55] width 59 height 7
click at [690, 52] on div "Calendar Tâches Créer un ticket Modèles Requiert votre attention Filtres Respon…" at bounding box center [505, 36] width 876 height 64
click at [757, 14] on div "Tâches" at bounding box center [772, 16] width 30 height 14
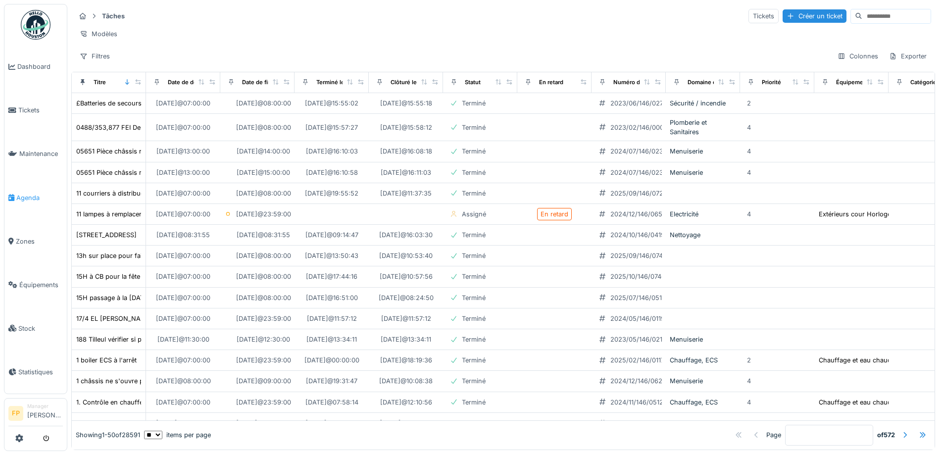
click at [24, 194] on span "Agenda" at bounding box center [39, 197] width 47 height 9
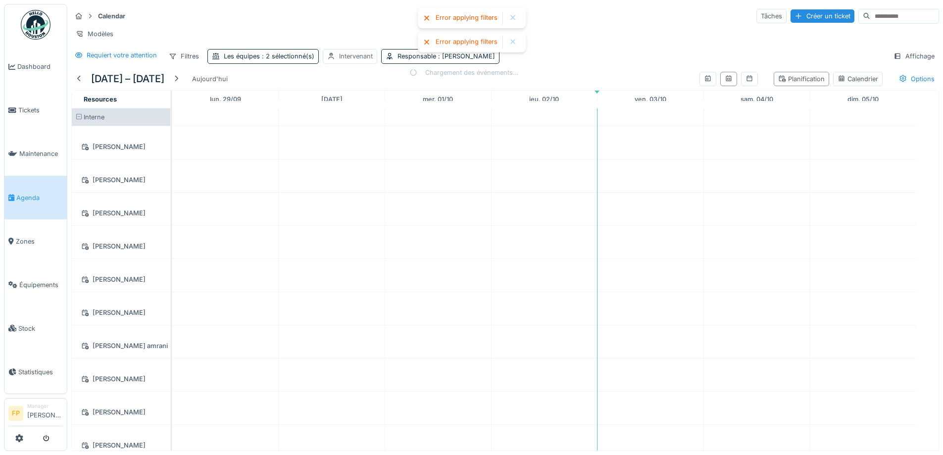
click at [358, 61] on div "Intervenant" at bounding box center [356, 55] width 34 height 9
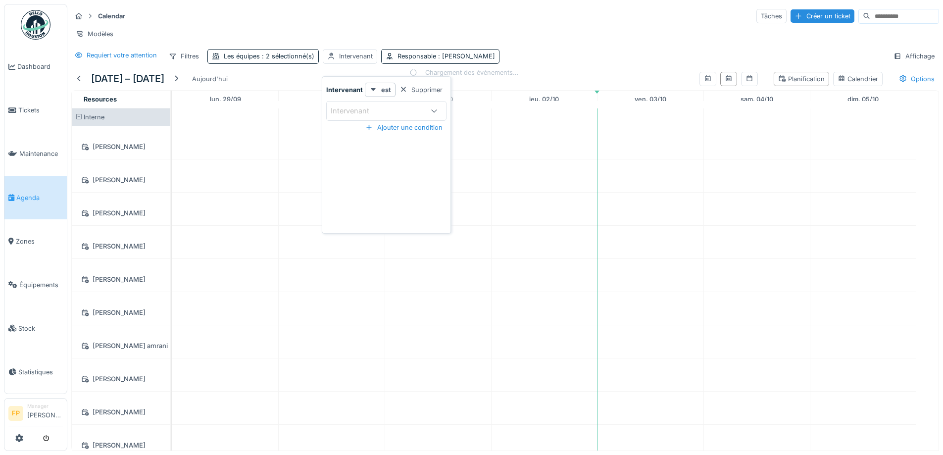
click at [391, 109] on div "Intervenant" at bounding box center [377, 110] width 93 height 11
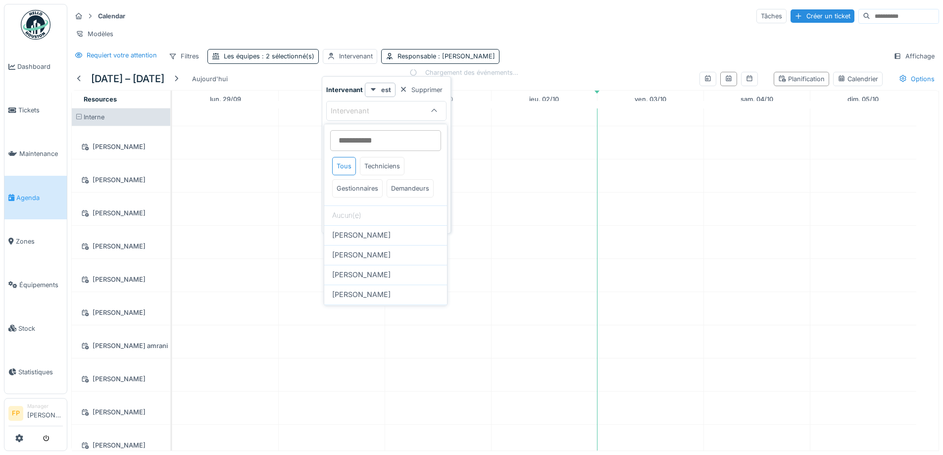
click at [372, 144] on input at bounding box center [385, 140] width 111 height 21
type input "***"
click at [389, 245] on div "Paimklin Ngangu sound" at bounding box center [385, 235] width 123 height 20
type input "****"
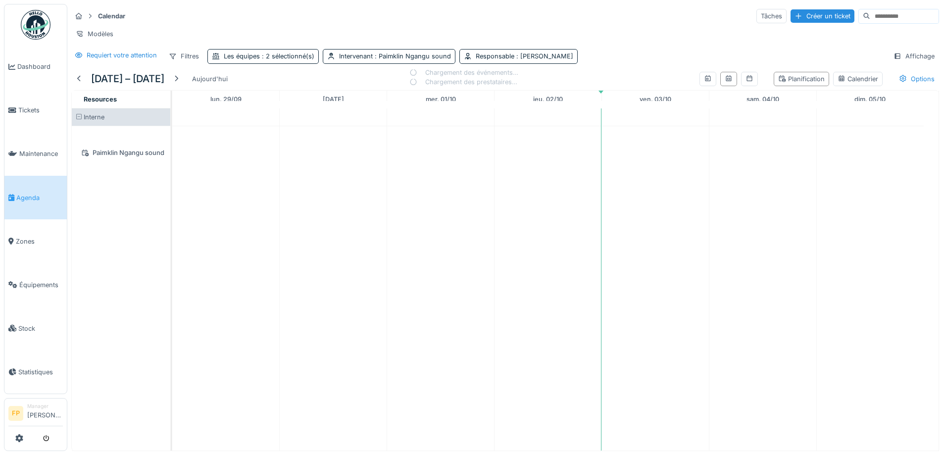
click at [302, 30] on div "Modèles" at bounding box center [505, 34] width 868 height 14
click at [507, 59] on div "Responsable : [PERSON_NAME]" at bounding box center [525, 55] width 98 height 9
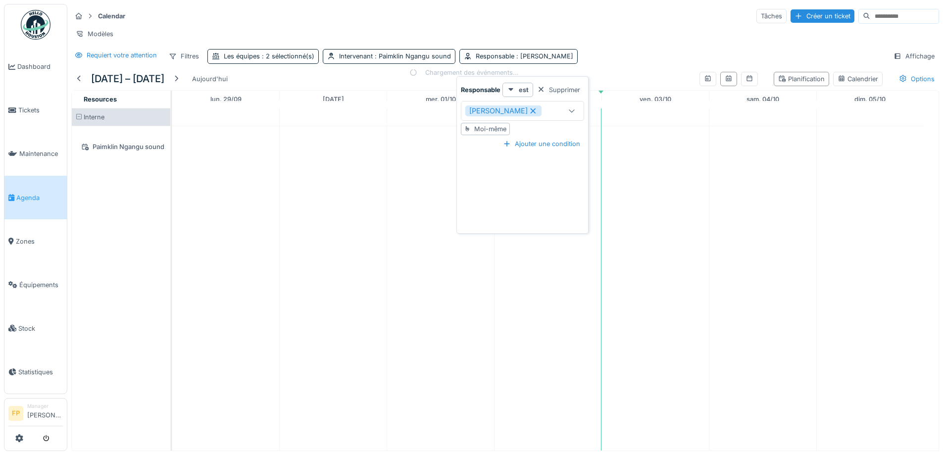
click at [536, 111] on icon at bounding box center [533, 110] width 5 height 5
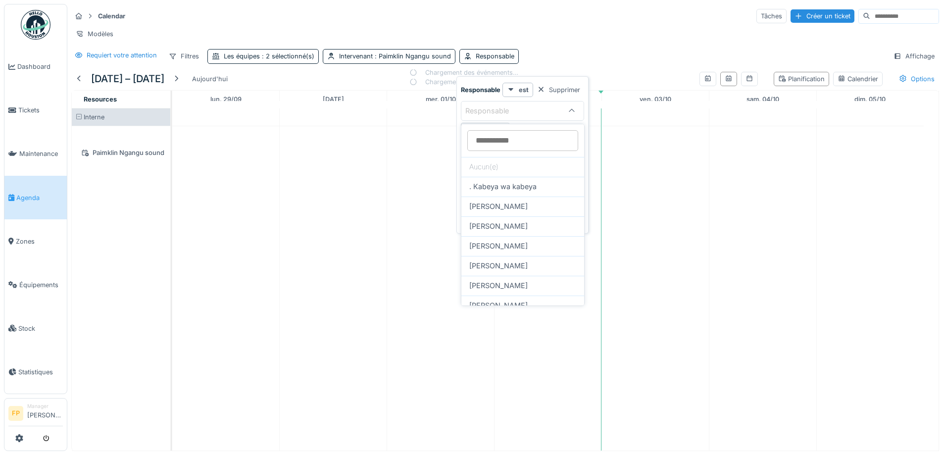
click at [601, 63] on div "Requiert votre attention Filtres Les équipes : 2 sélectionné(s) Intervenant : P…" at bounding box center [505, 56] width 868 height 14
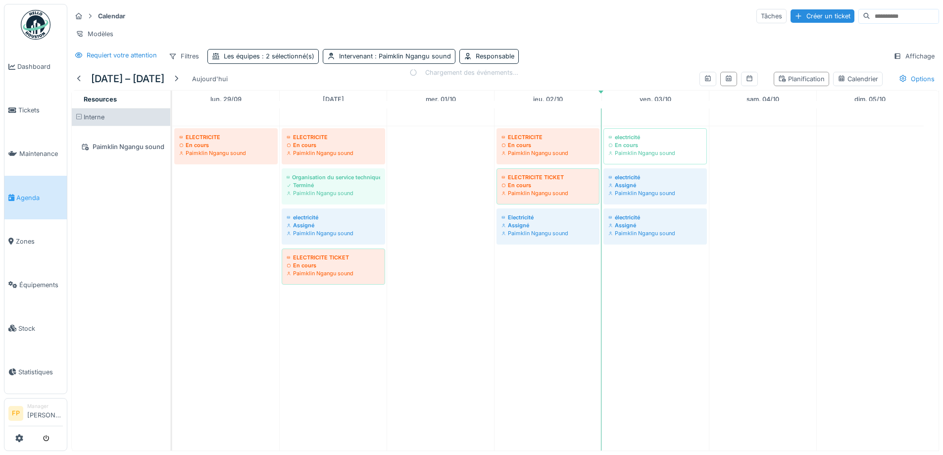
click at [600, 63] on div "Requiert votre attention Filtres Les équipes : 2 sélectionné(s) Intervenant : P…" at bounding box center [505, 56] width 868 height 14
click at [301, 60] on span ": 2 sélectionné(s)" at bounding box center [287, 55] width 54 height 7
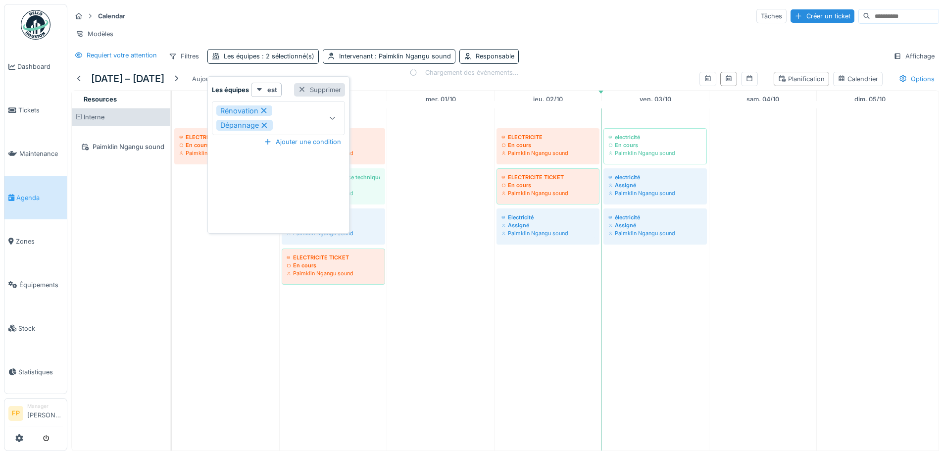
click at [334, 88] on div "Supprimer" at bounding box center [319, 89] width 51 height 13
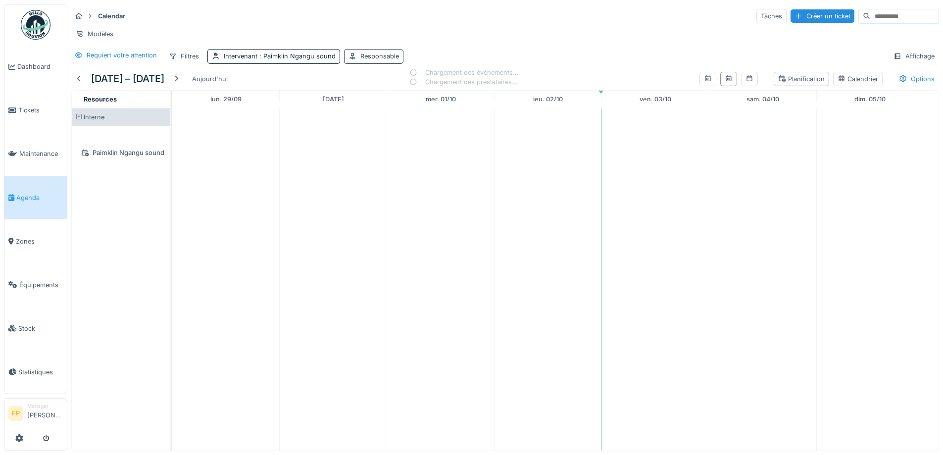
click at [379, 59] on div "Responsable" at bounding box center [379, 55] width 39 height 9
click at [461, 88] on div "Supprimer" at bounding box center [444, 89] width 51 height 13
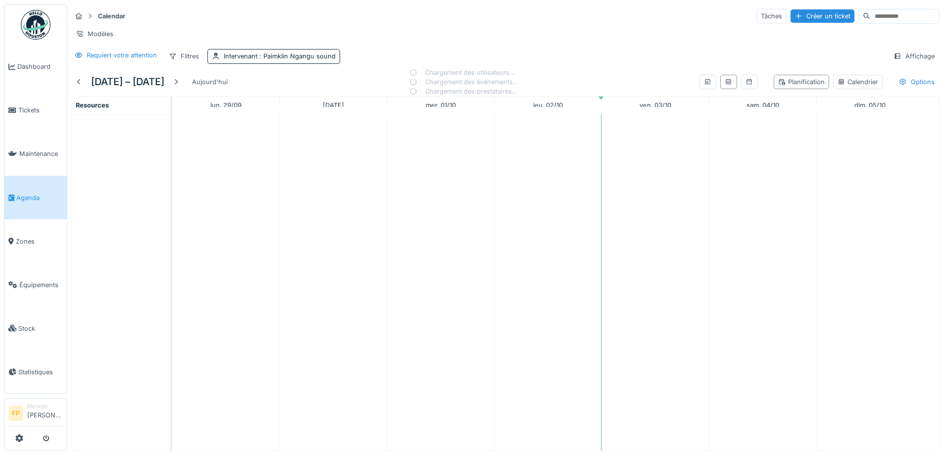
click at [622, 68] on div "Calendar Tâches Créer un ticket Modèles Requiert votre attention Filtres Interv…" at bounding box center [505, 36] width 876 height 64
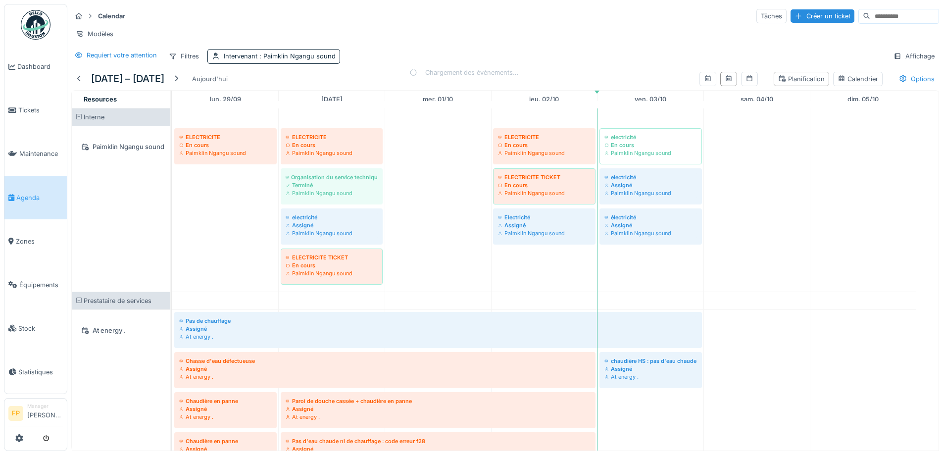
click at [79, 304] on span at bounding box center [79, 301] width 6 height 6
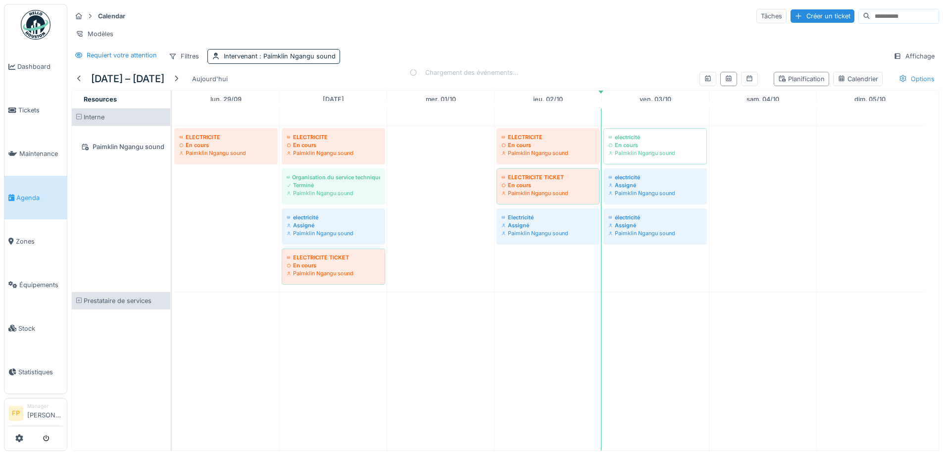
click at [906, 86] on div "Options" at bounding box center [917, 79] width 45 height 14
click at [894, 59] on div at bounding box center [898, 55] width 8 height 9
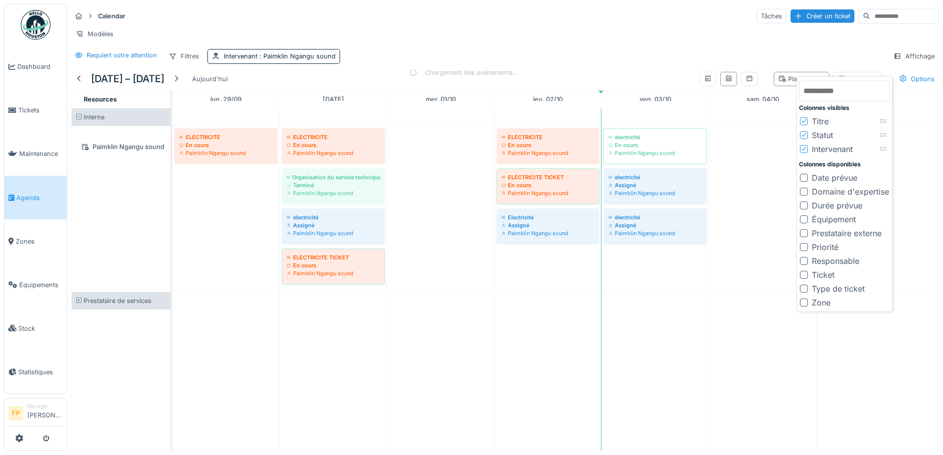
click at [803, 304] on div at bounding box center [804, 303] width 8 height 8
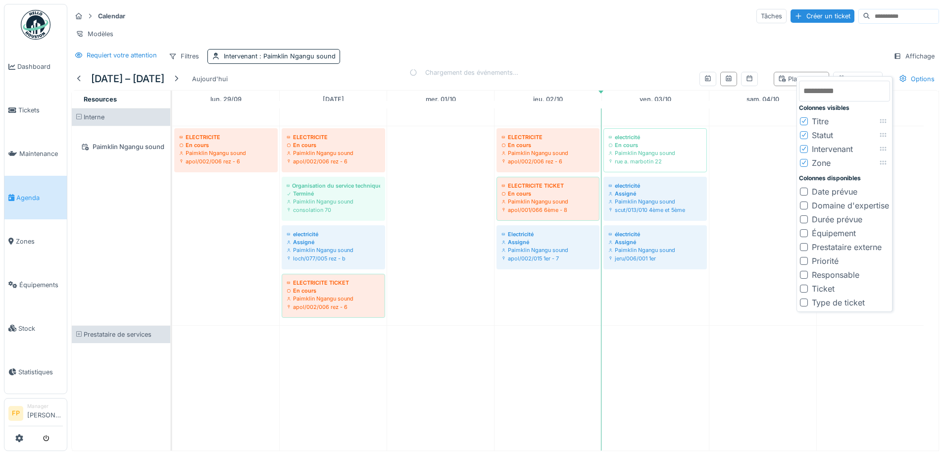
click at [803, 148] on icon at bounding box center [804, 148] width 6 height 5
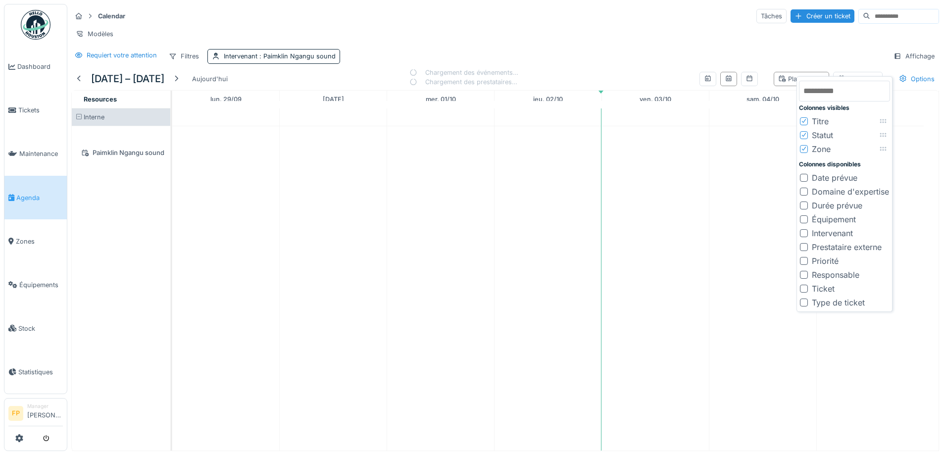
scroll to position [7, 0]
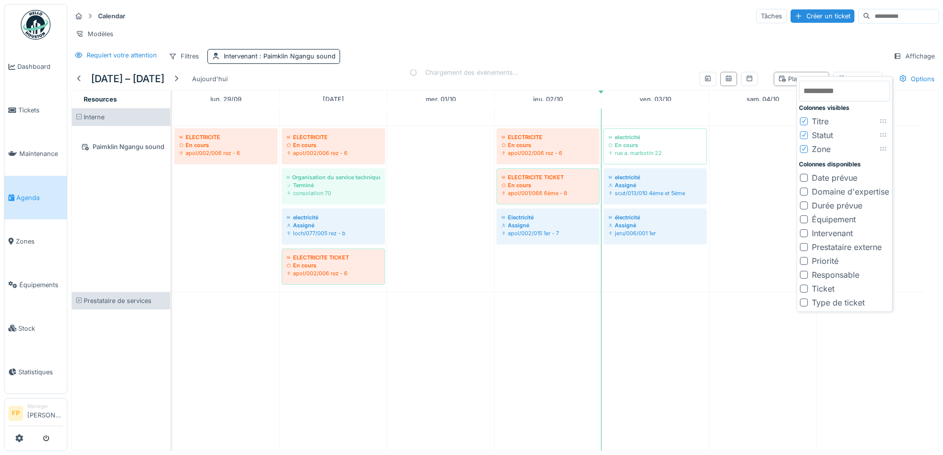
click at [439, 56] on div "Requiert votre attention Filtres Intervenant : Paimklin Ngangu sound Affichage" at bounding box center [505, 56] width 868 height 14
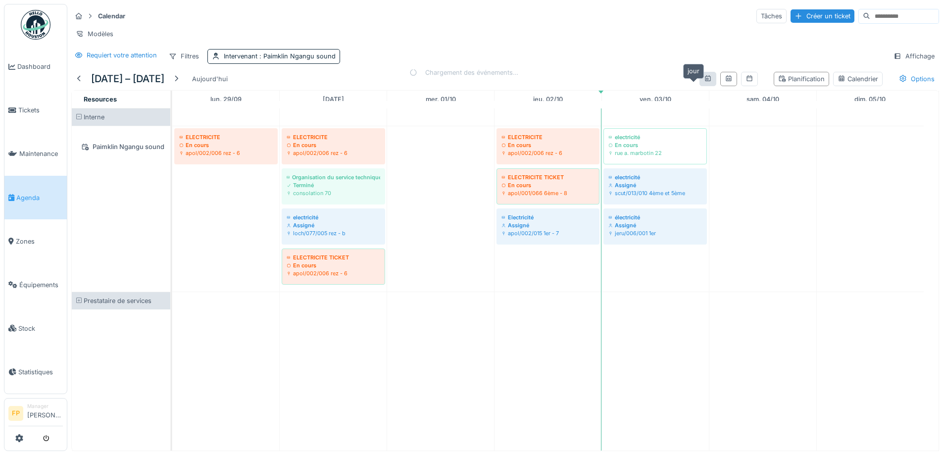
click at [704, 78] on icon at bounding box center [708, 78] width 8 height 6
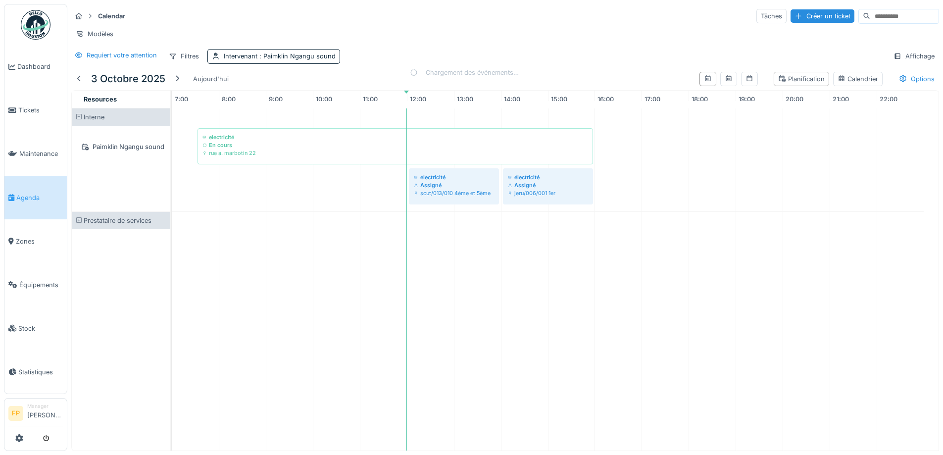
click at [77, 219] on span at bounding box center [79, 220] width 6 height 6
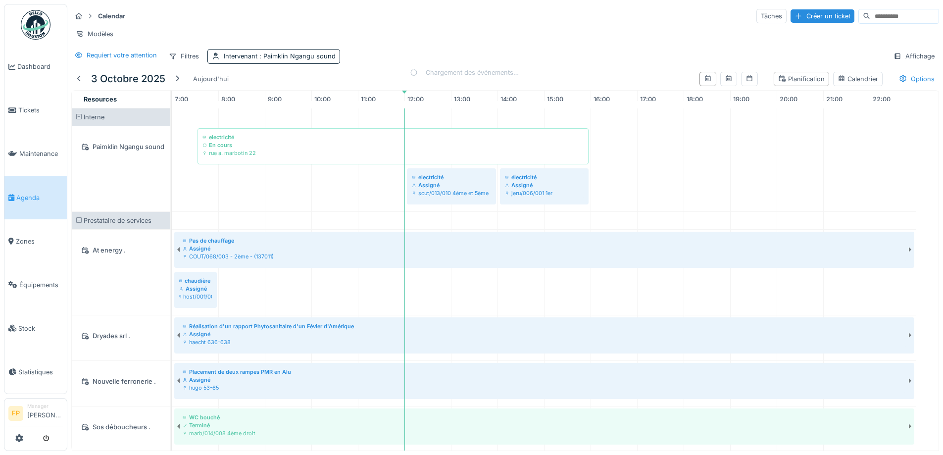
click at [77, 219] on span at bounding box center [79, 220] width 6 height 6
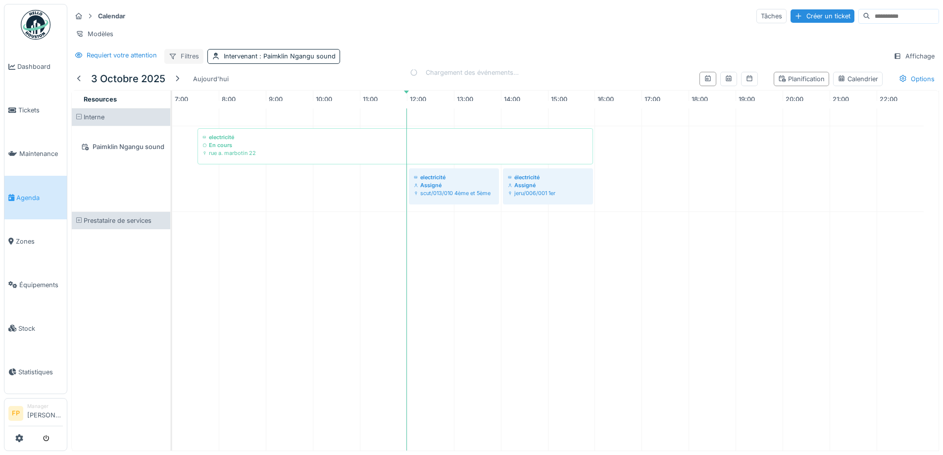
click at [176, 52] on div at bounding box center [173, 55] width 8 height 9
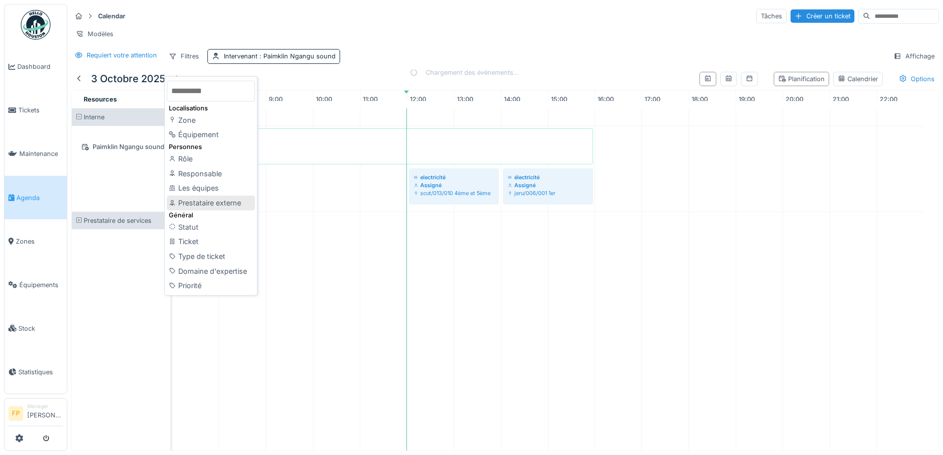
click at [221, 196] on div "Prestataire externe" at bounding box center [211, 203] width 88 height 15
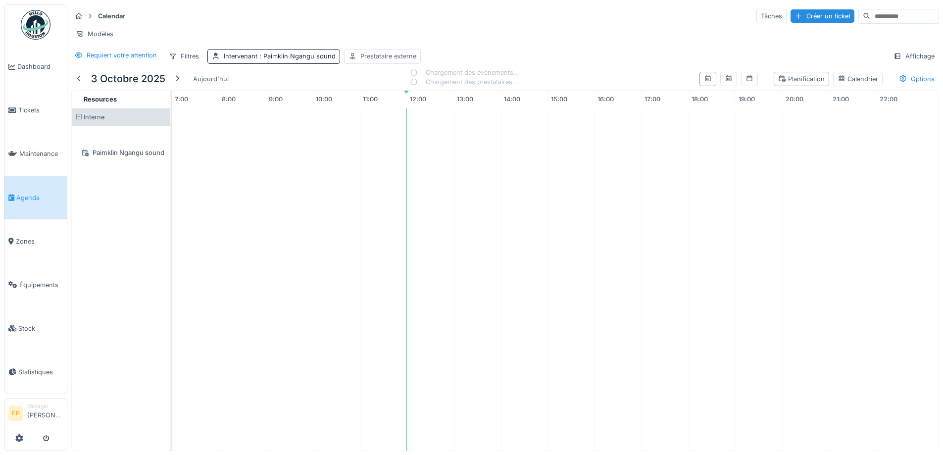
click at [371, 53] on div "Prestataire externe" at bounding box center [388, 55] width 56 height 9
click at [422, 83] on div "est" at bounding box center [423, 90] width 31 height 14
click at [424, 104] on div "est" at bounding box center [431, 111] width 42 height 15
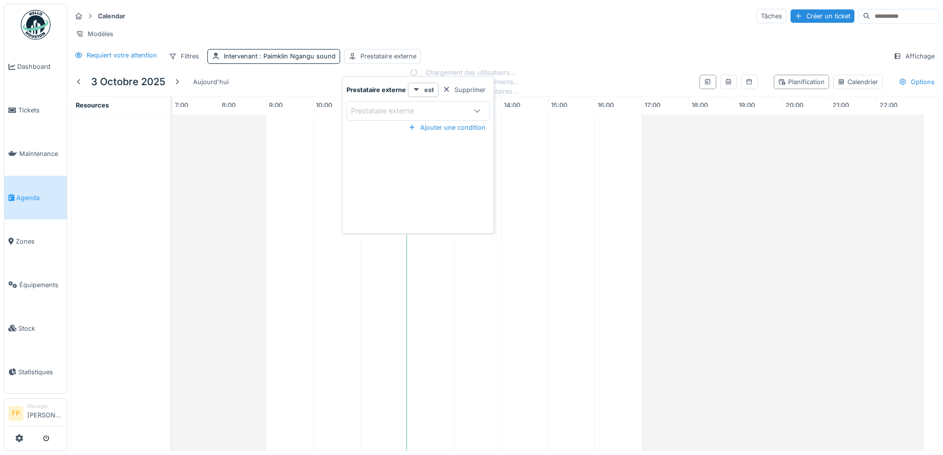
click at [410, 105] on div "Prestataire externe" at bounding box center [389, 110] width 77 height 11
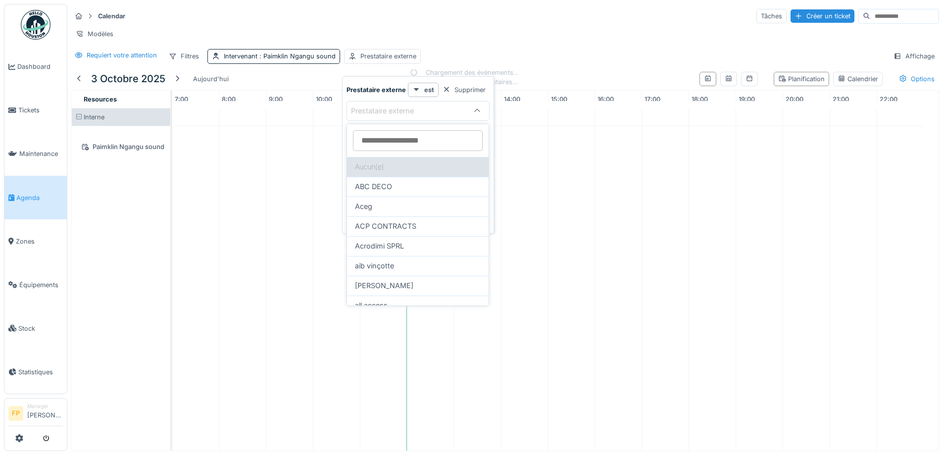
click at [372, 166] on div "Aucun(e)" at bounding box center [418, 167] width 142 height 20
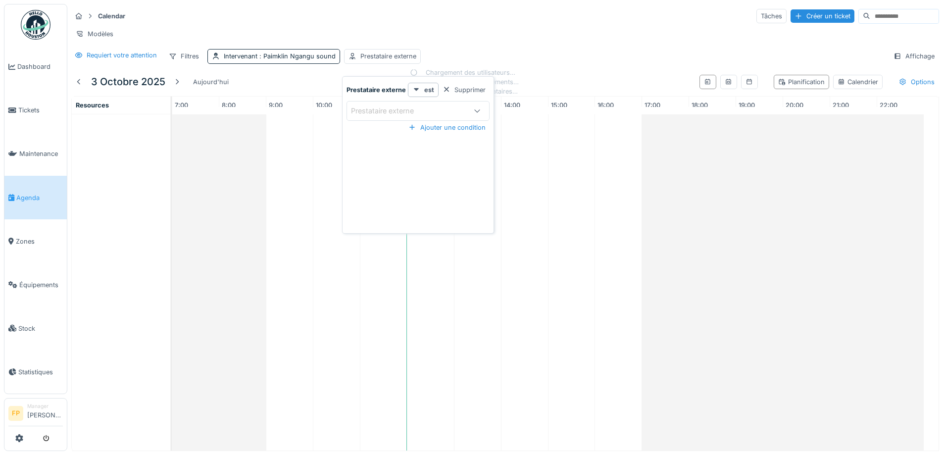
click at [491, 57] on div "Requiert votre attention Filtres Intervenant : Paimklin Ngangu sound Prestatair…" at bounding box center [505, 56] width 868 height 14
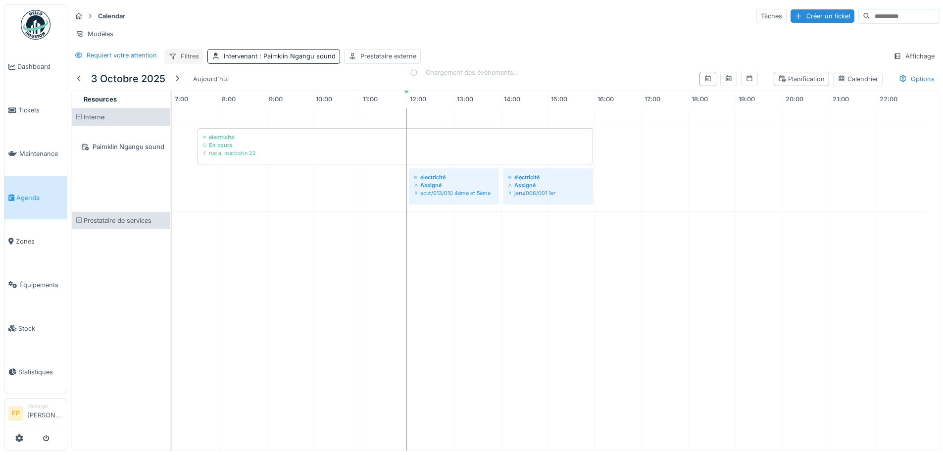
click at [195, 63] on div "Filtres" at bounding box center [183, 56] width 39 height 14
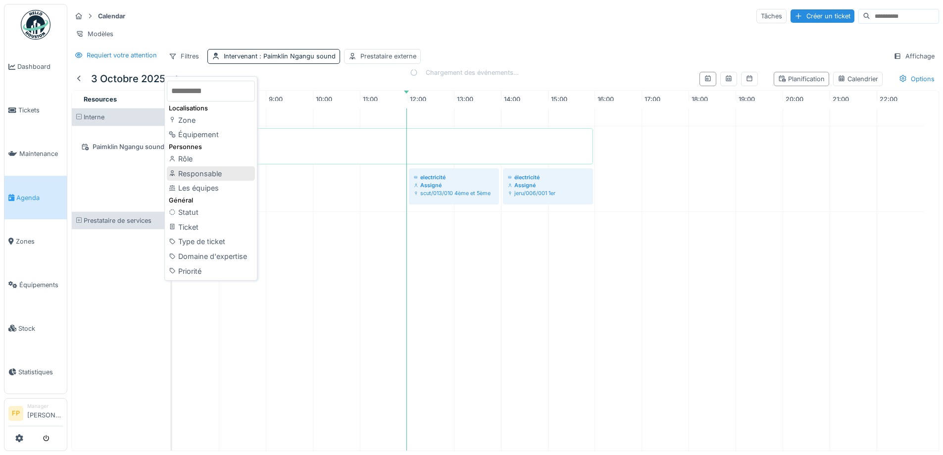
scroll to position [7, 0]
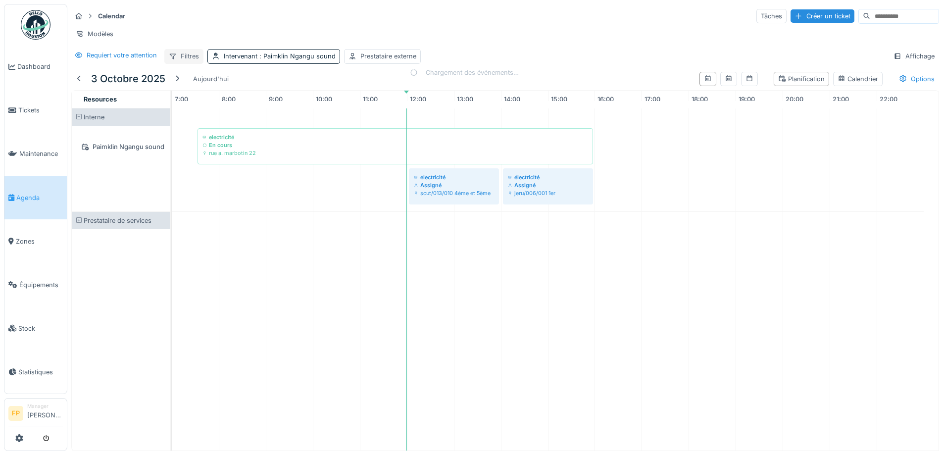
click at [194, 52] on div "Filtres" at bounding box center [183, 56] width 39 height 14
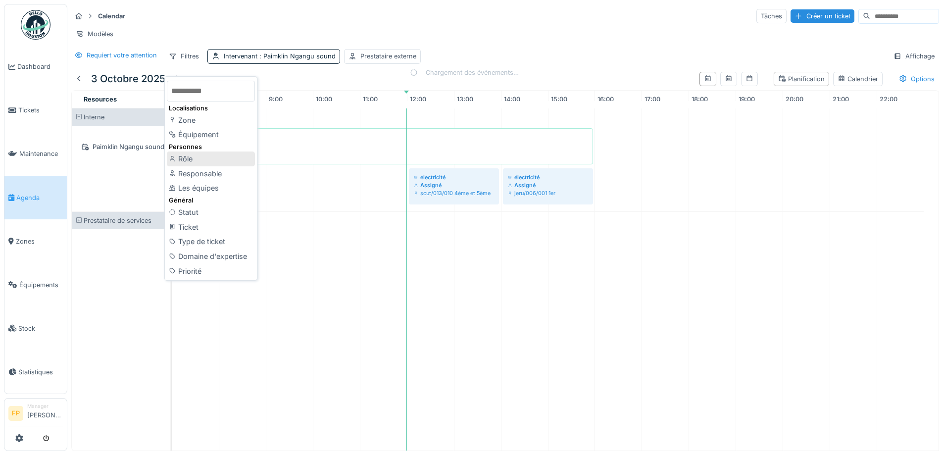
click at [205, 152] on div "Rôle" at bounding box center [211, 159] width 88 height 15
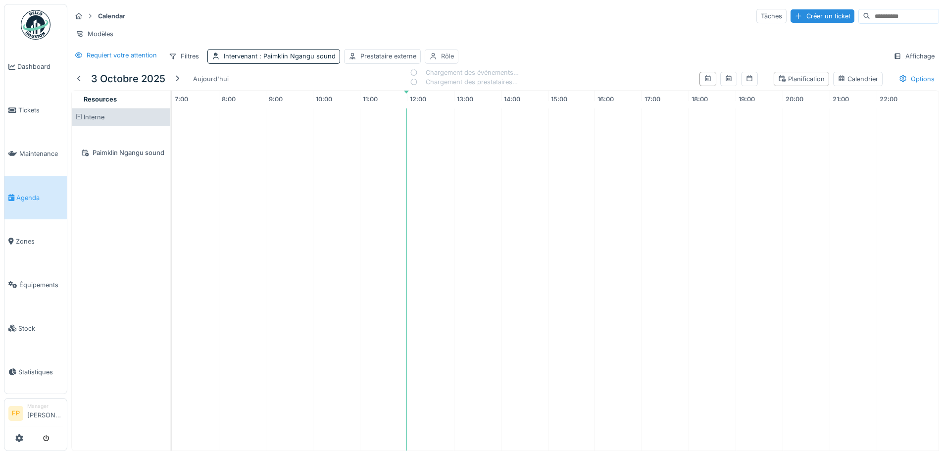
click at [450, 57] on div "Rôle" at bounding box center [447, 55] width 13 height 9
click at [476, 105] on div "Rôle" at bounding box center [467, 110] width 71 height 11
click at [459, 156] on span "Technicien" at bounding box center [441, 154] width 36 height 11
type input "**********"
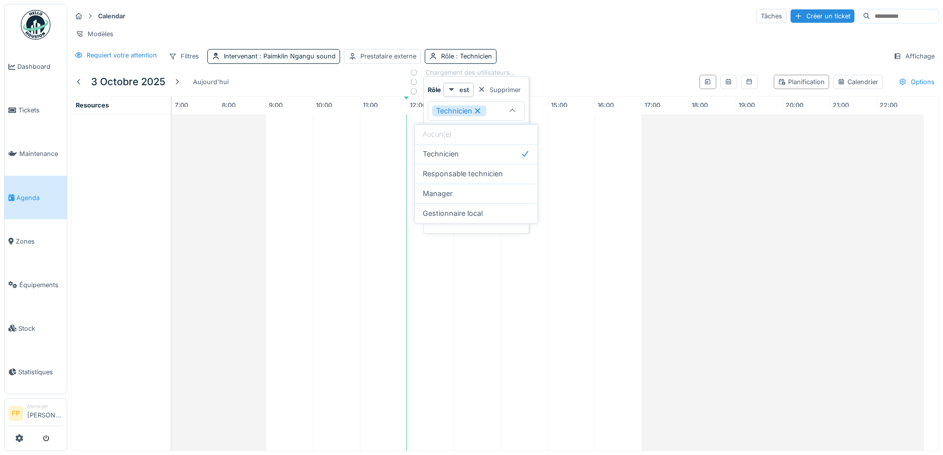
click at [368, 39] on div "Modèles" at bounding box center [505, 34] width 868 height 14
click at [395, 58] on div "Prestataire externe" at bounding box center [382, 56] width 77 height 14
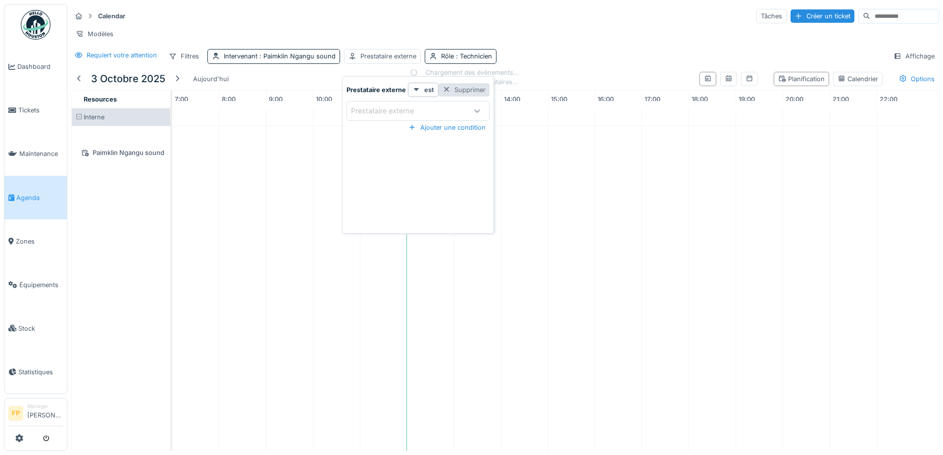
click at [460, 90] on div "Supprimer" at bounding box center [464, 89] width 51 height 13
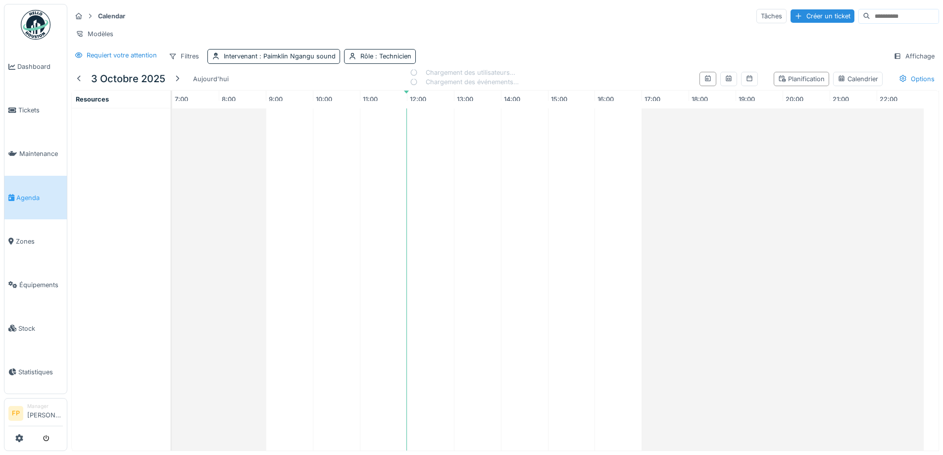
click at [607, 61] on div "Requiert votre attention Filtres Intervenant : Paimklin Ngangu sound Rôle : Tec…" at bounding box center [505, 56] width 868 height 14
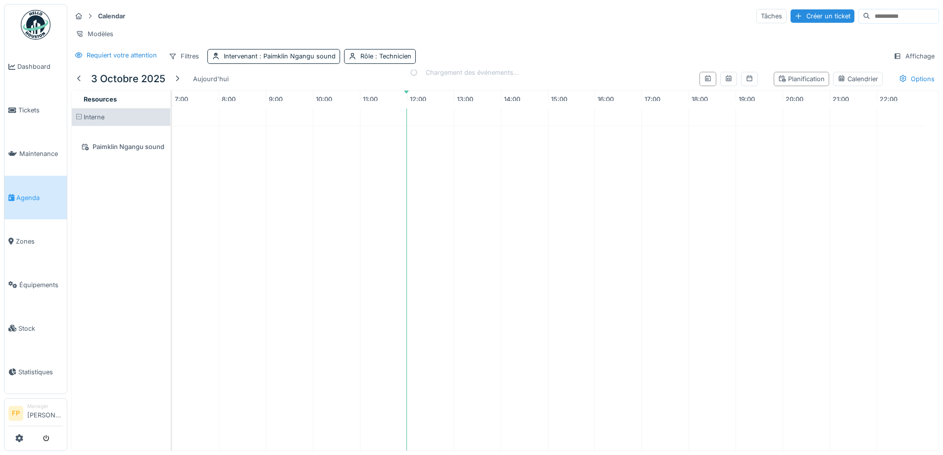
click at [540, 53] on div "Calendar Tâches Créer un ticket Modèles Requiert votre attention Filtres Interv…" at bounding box center [505, 36] width 876 height 64
click at [725, 82] on icon at bounding box center [729, 78] width 8 height 6
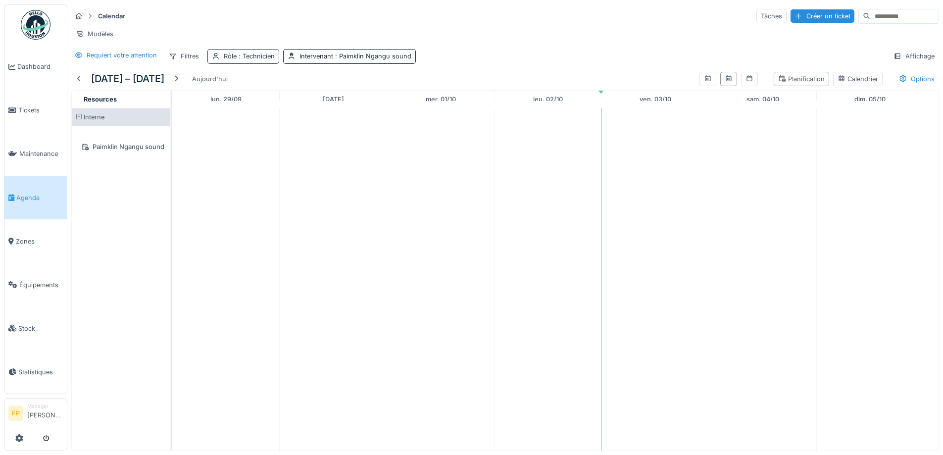
click at [249, 59] on div "Rôle : Technicien" at bounding box center [249, 55] width 51 height 9
click at [264, 109] on icon at bounding box center [261, 110] width 5 height 5
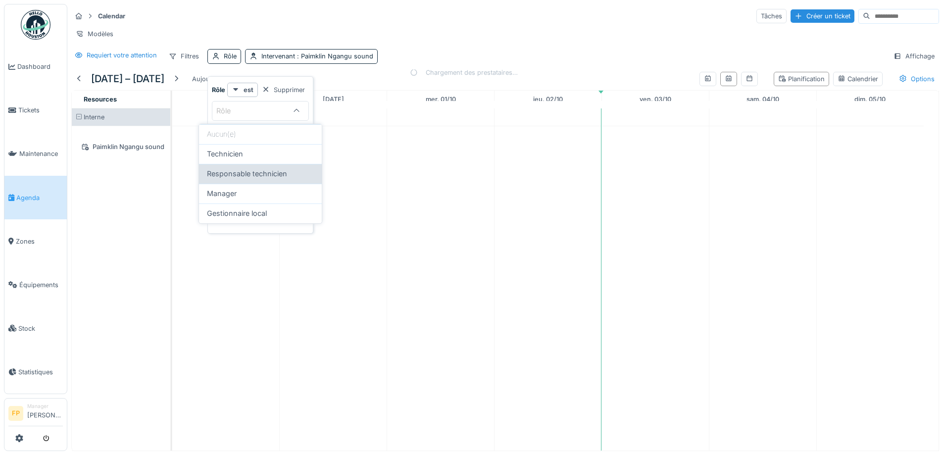
click at [245, 172] on span "Responsable technicien" at bounding box center [247, 173] width 80 height 11
type input "**********"
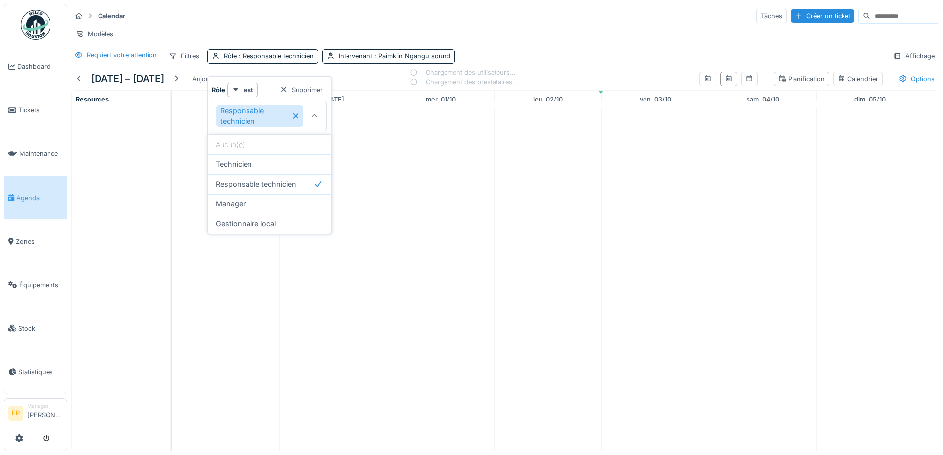
click at [574, 68] on div "Calendar Tâches Créer un ticket Modèles Requiert votre attention Filtres Rôle :…" at bounding box center [505, 36] width 876 height 64
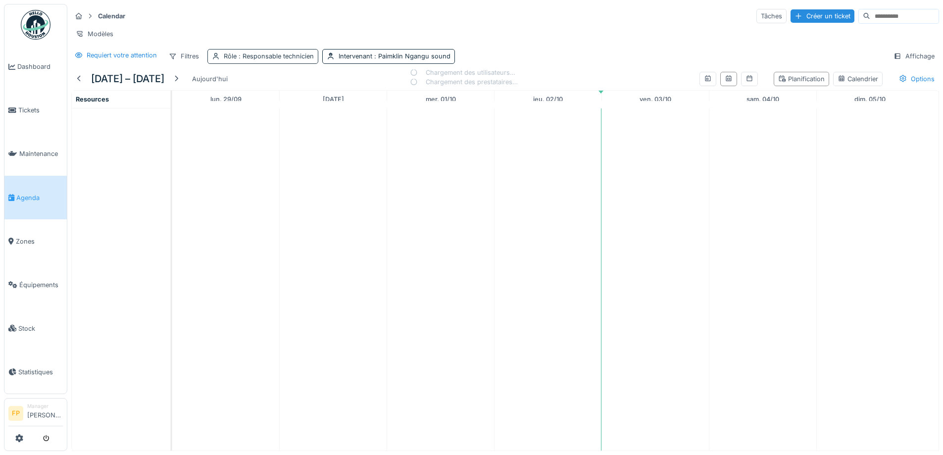
click at [271, 60] on span ": Responsable technicien" at bounding box center [275, 55] width 77 height 7
click at [291, 117] on div "Responsable technicien" at bounding box center [260, 115] width 88 height 21
click at [471, 61] on div "Requiert votre attention Filtres Rôle Intervenant : Paimklin Ngangu sound Affic…" at bounding box center [505, 56] width 868 height 14
click at [202, 63] on div "Filtres" at bounding box center [183, 56] width 39 height 14
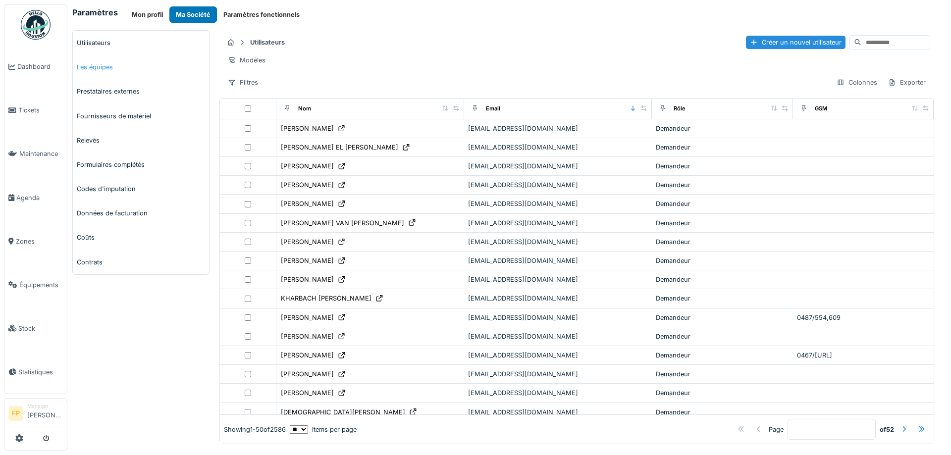
click at [98, 70] on link "Les équipes" at bounding box center [141, 67] width 136 height 24
